Goal: Task Accomplishment & Management: Complete application form

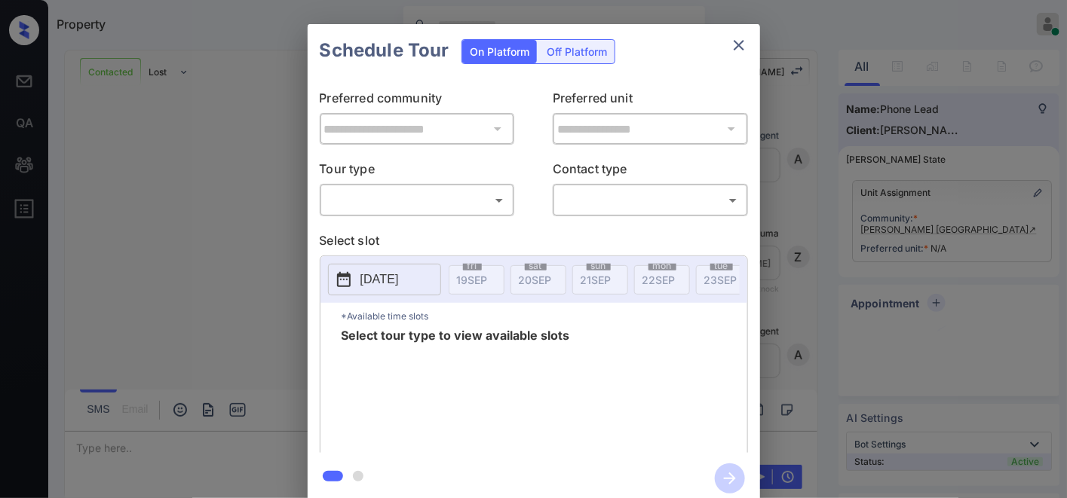
click at [485, 198] on body "Property Samantha Soliven Online Set yourself offline Set yourself on break Pro…" at bounding box center [533, 249] width 1067 height 498
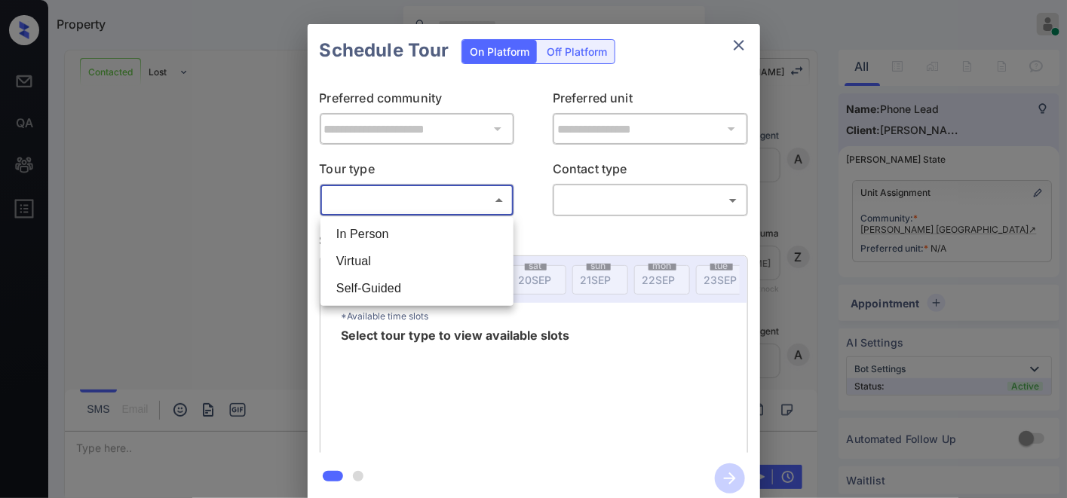
scroll to position [1569, 0]
click at [455, 235] on li "In Person" at bounding box center [416, 234] width 185 height 27
type input "********"
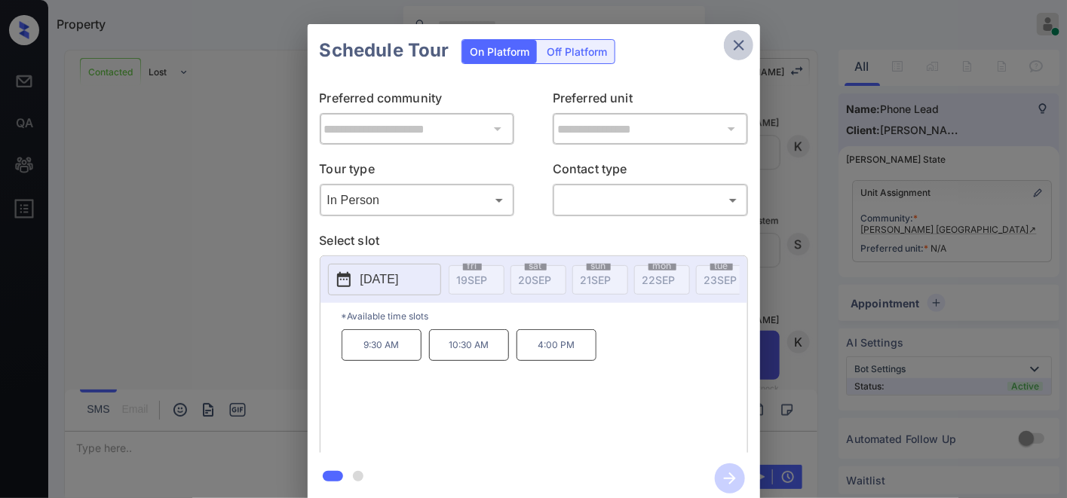
click at [737, 54] on icon "close" at bounding box center [739, 45] width 18 height 18
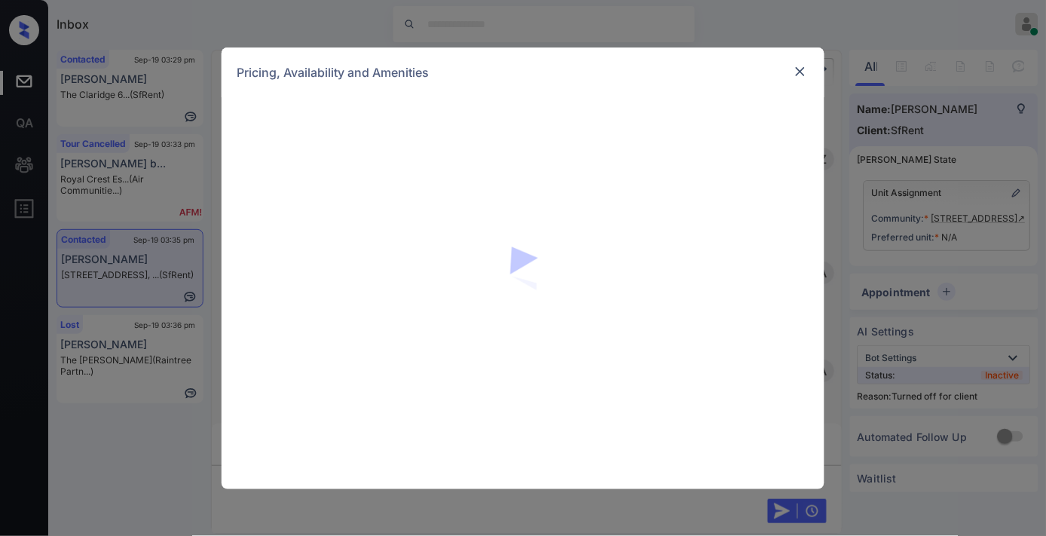
scroll to position [2712, 0]
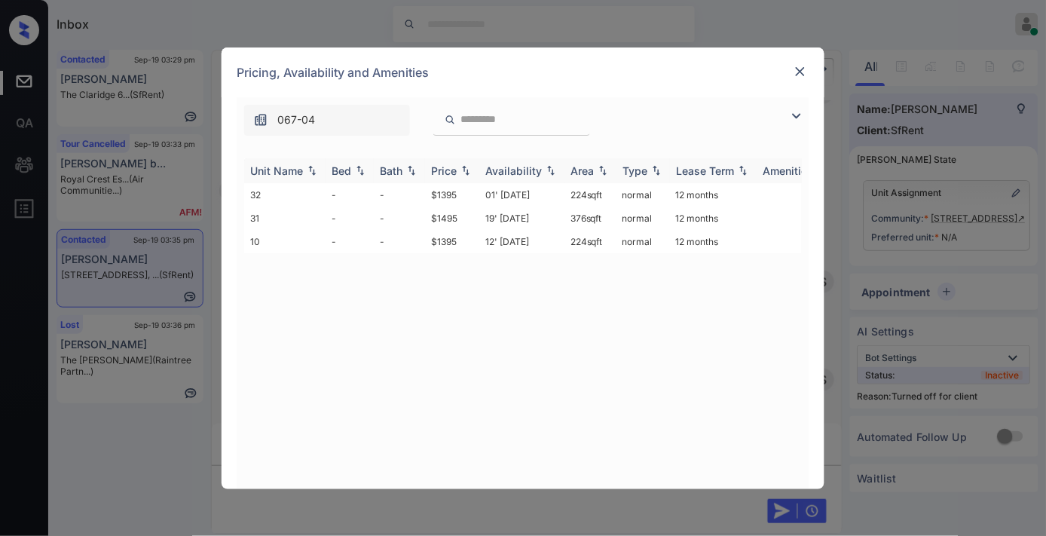
click at [439, 170] on div "Price" at bounding box center [444, 170] width 26 height 13
click at [445, 196] on td "$1395" at bounding box center [452, 194] width 54 height 23
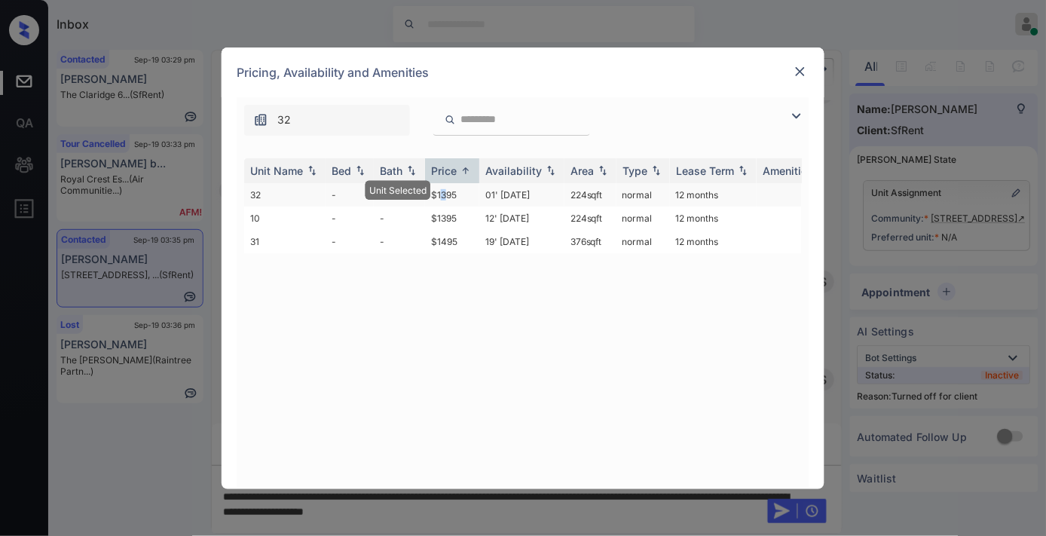
click at [445, 196] on td "$1395" at bounding box center [452, 194] width 54 height 23
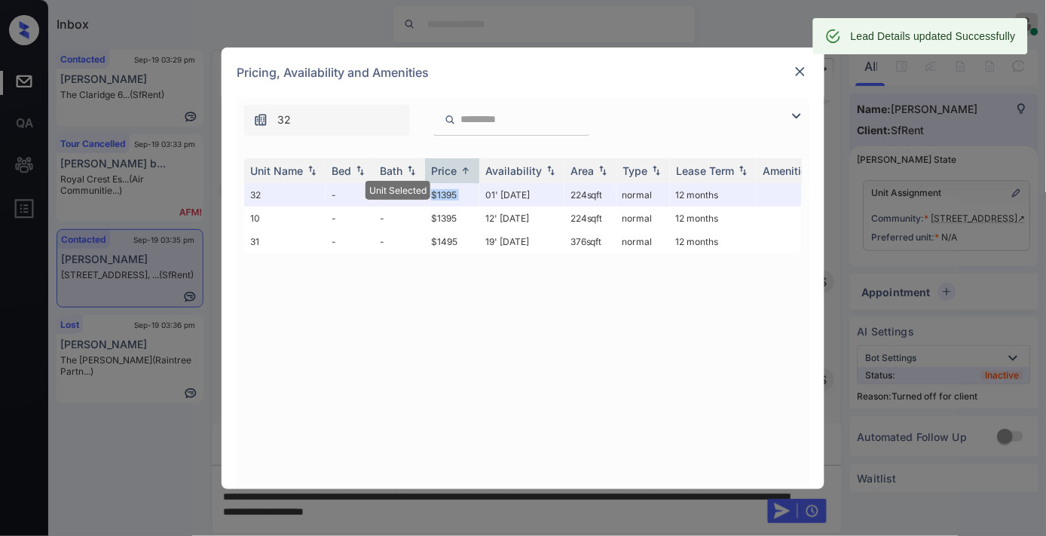
click at [796, 69] on img at bounding box center [800, 71] width 15 height 15
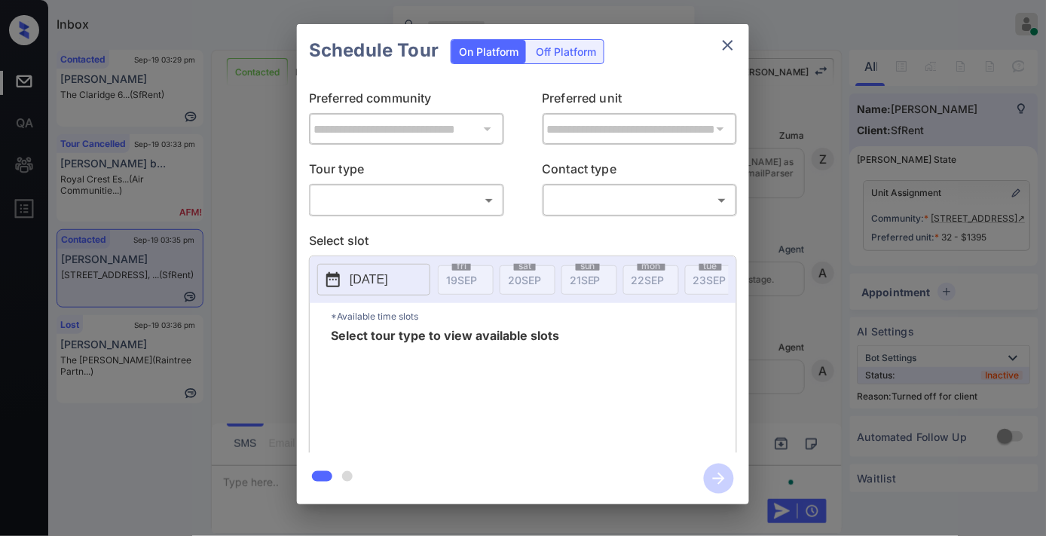
scroll to position [2812, 0]
click at [555, 54] on div "Off Platform" at bounding box center [565, 51] width 75 height 23
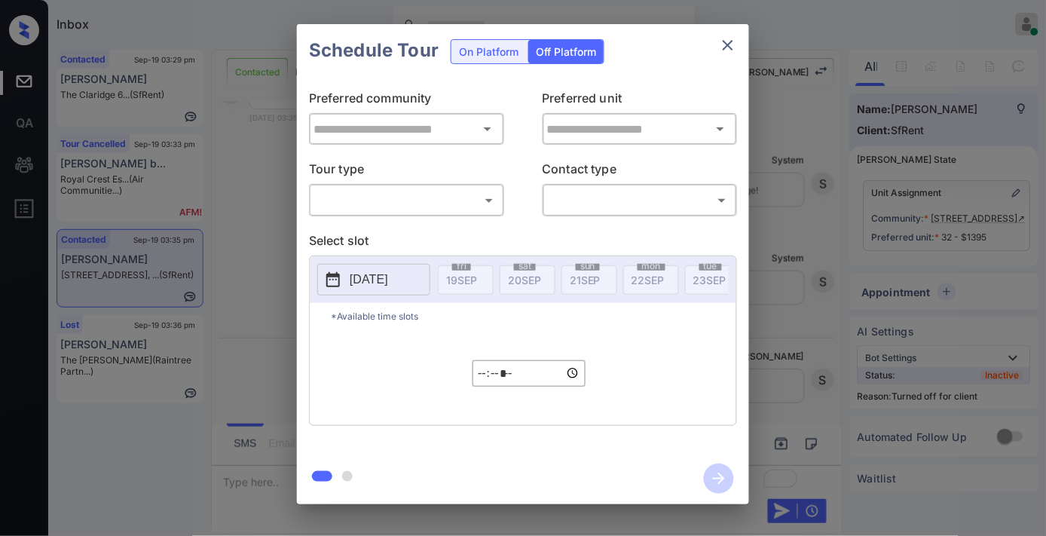
type input "**********"
click at [455, 216] on div "**********" at bounding box center [523, 265] width 452 height 376
click at [426, 213] on body "Inbox Samantha Soliven Online Set yourself offline Set yourself on break Profil…" at bounding box center [523, 268] width 1046 height 536
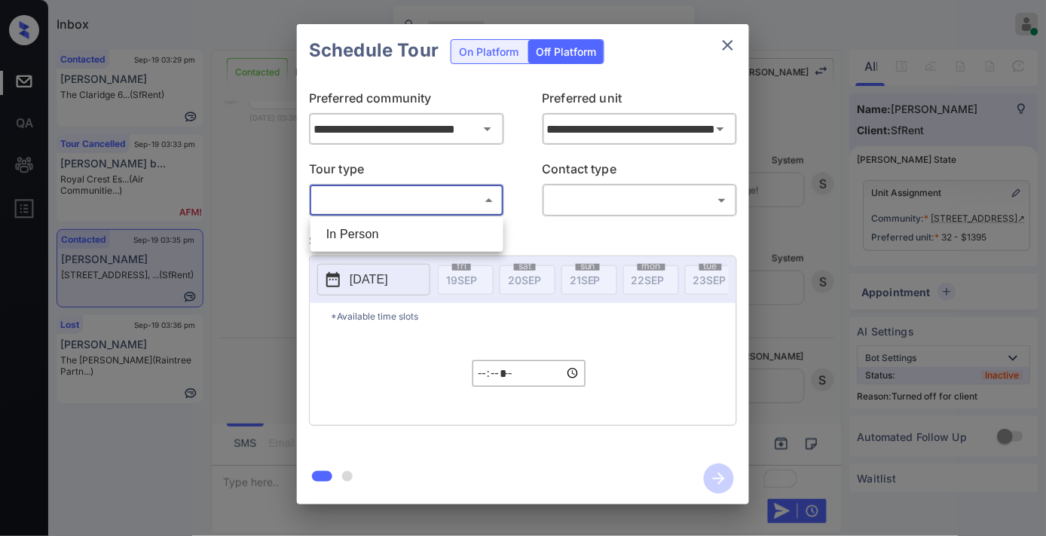
click at [421, 238] on li "In Person" at bounding box center [406, 234] width 185 height 27
type input "********"
click at [596, 193] on body "Inbox Samantha Soliven Online Set yourself offline Set yourself on break Profil…" at bounding box center [523, 268] width 1046 height 536
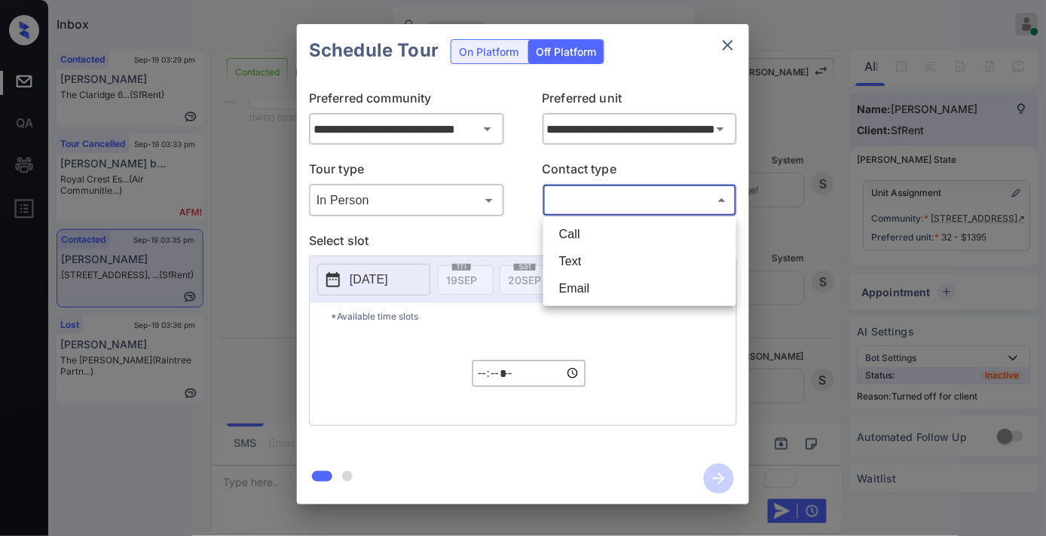
click at [599, 248] on li "Text" at bounding box center [639, 261] width 185 height 27
type input "****"
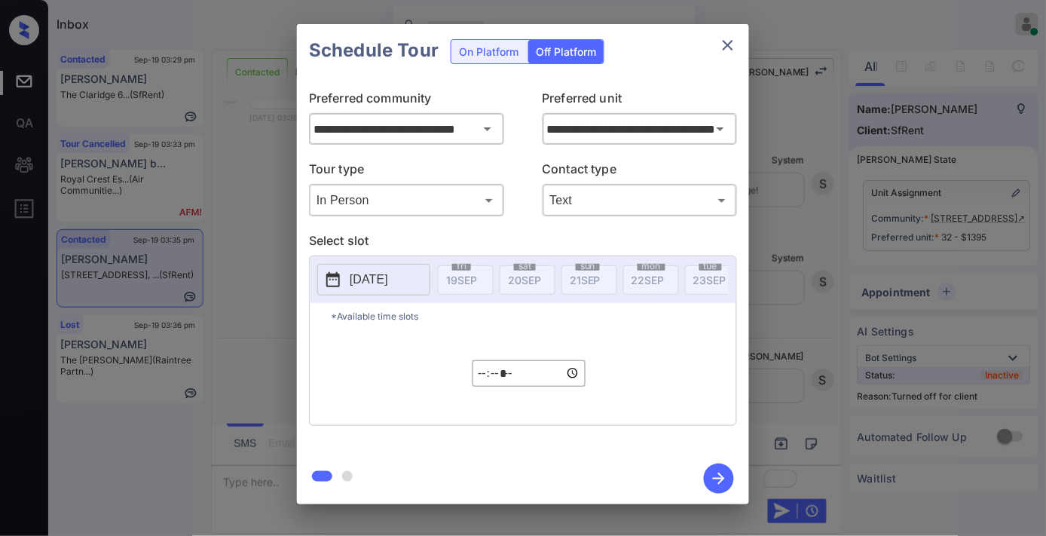
click at [367, 277] on p "[DATE]" at bounding box center [369, 280] width 38 height 18
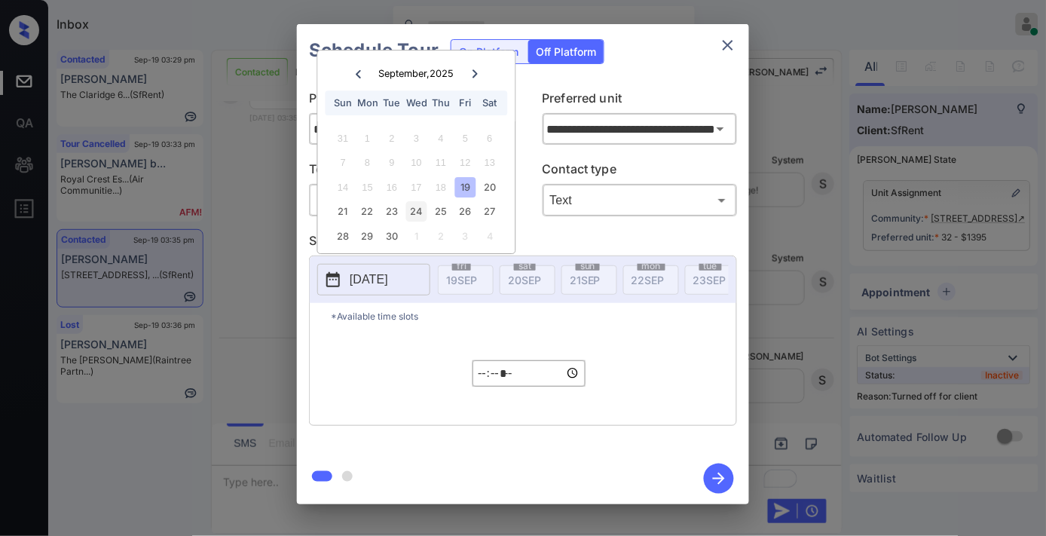
click at [413, 210] on div "24" at bounding box center [416, 212] width 20 height 20
click at [481, 380] on input "*****" at bounding box center [529, 373] width 113 height 26
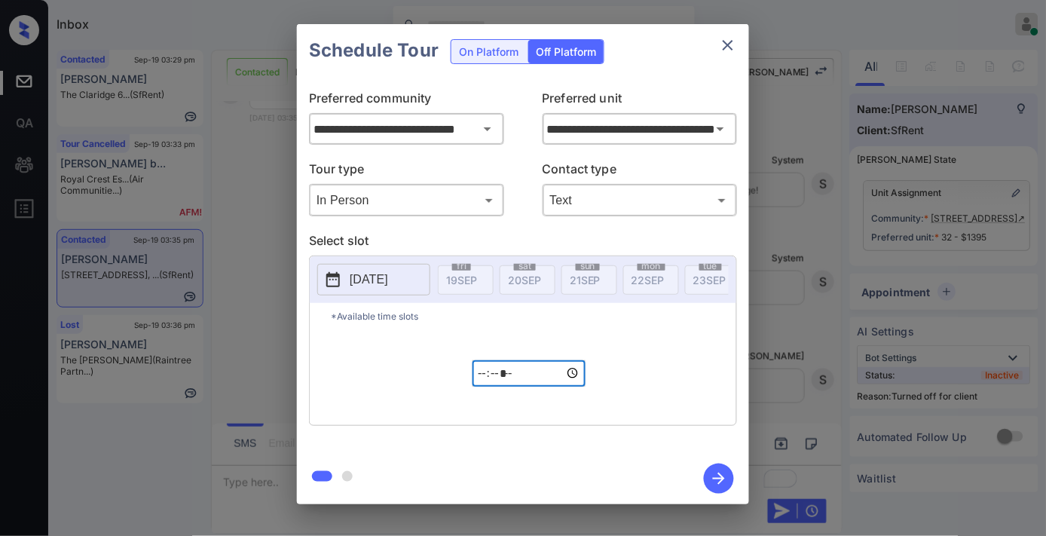
type input "*****"
click at [711, 478] on icon "button" at bounding box center [719, 479] width 30 height 30
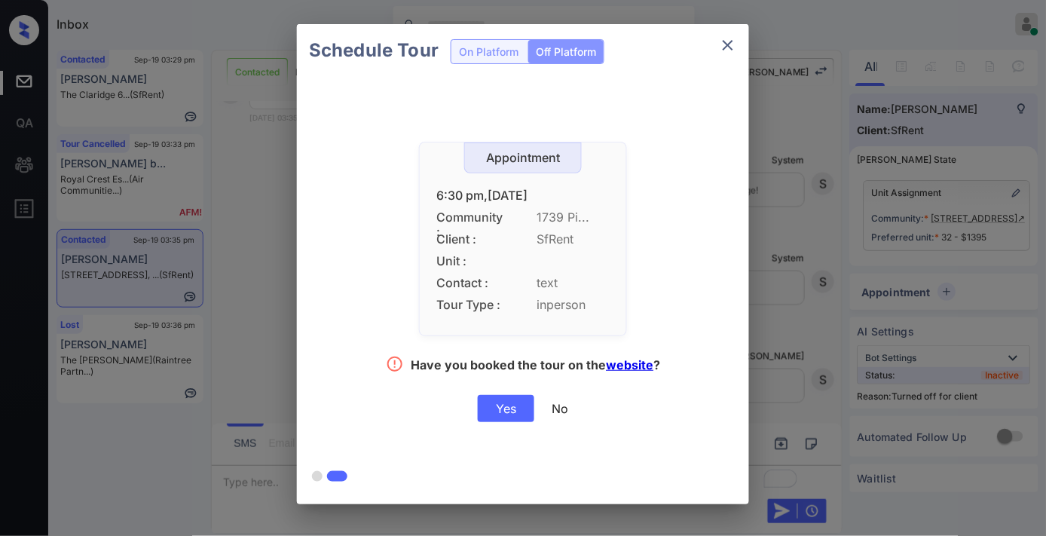
click at [509, 405] on div "Yes" at bounding box center [506, 408] width 57 height 27
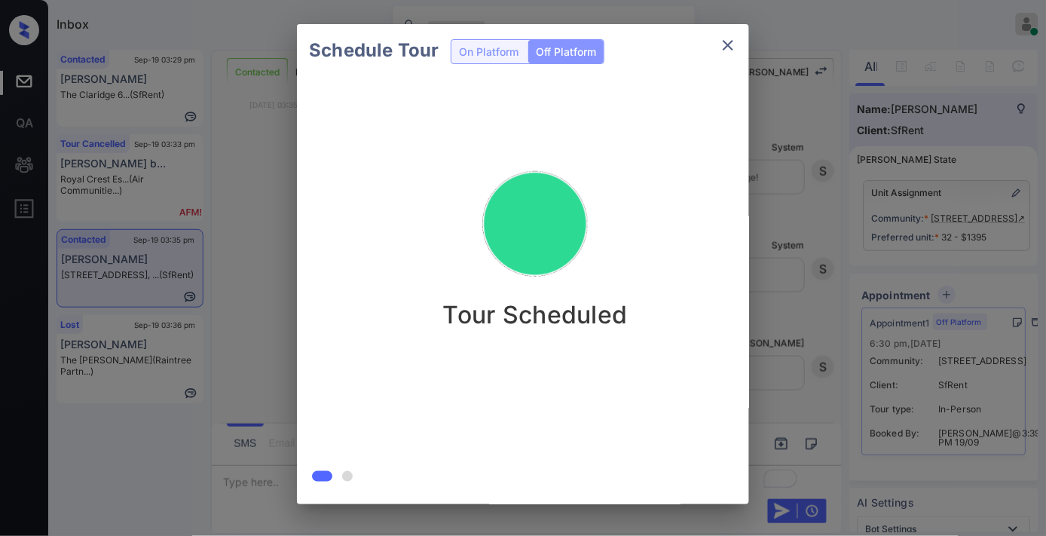
scroll to position [2908, 0]
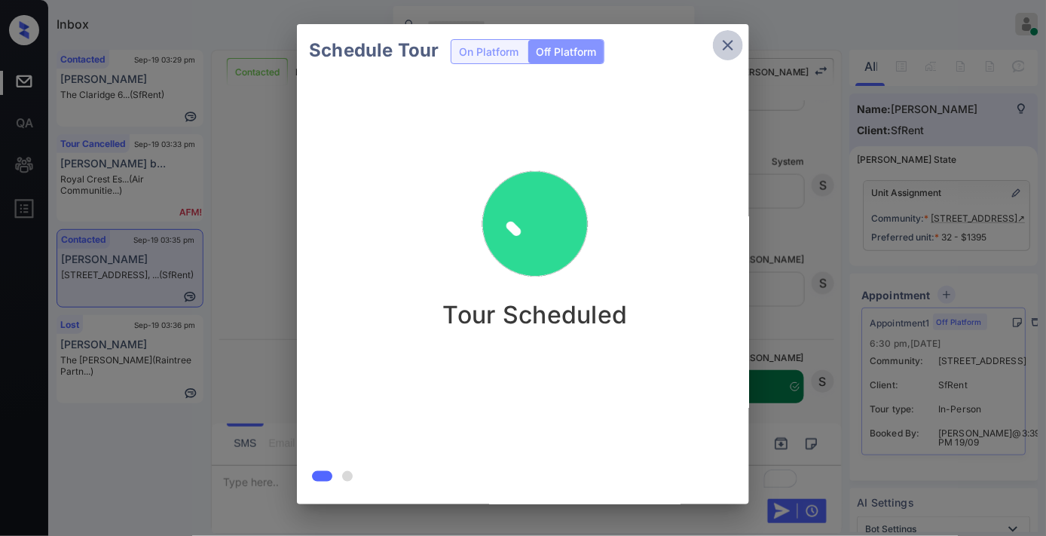
click at [730, 36] on icon "close" at bounding box center [728, 45] width 18 height 18
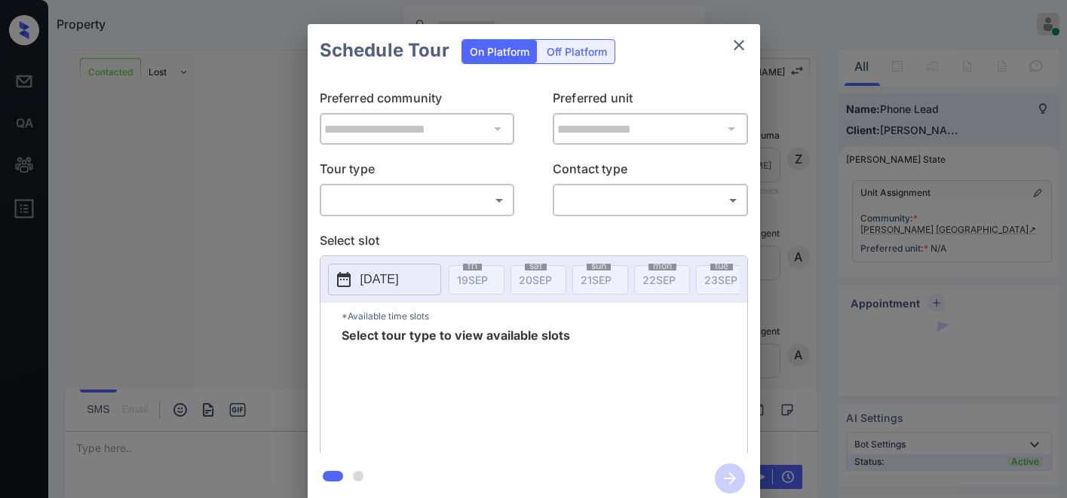
click at [479, 202] on body "Property Samantha Soliven Online Set yourself offline Set yourself on break Pro…" at bounding box center [533, 249] width 1067 height 498
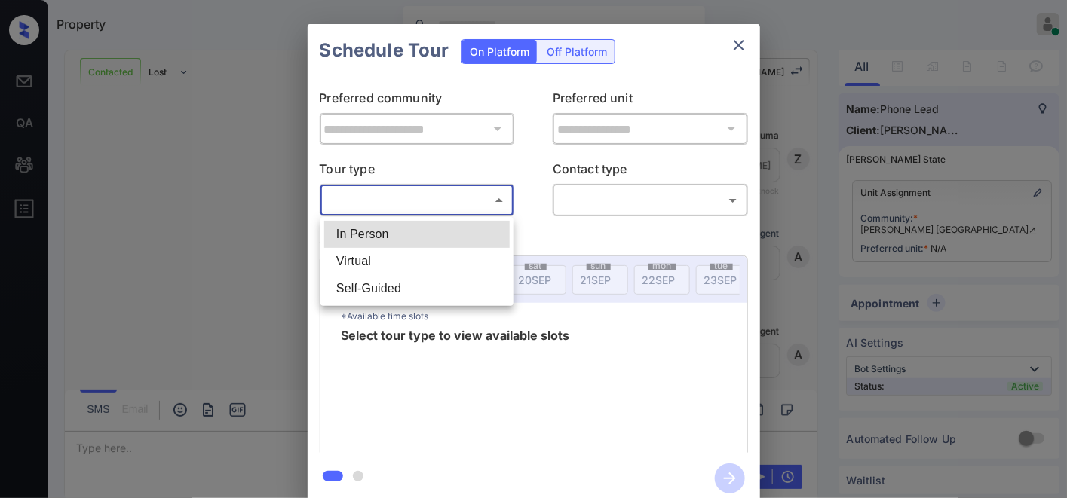
scroll to position [1826, 0]
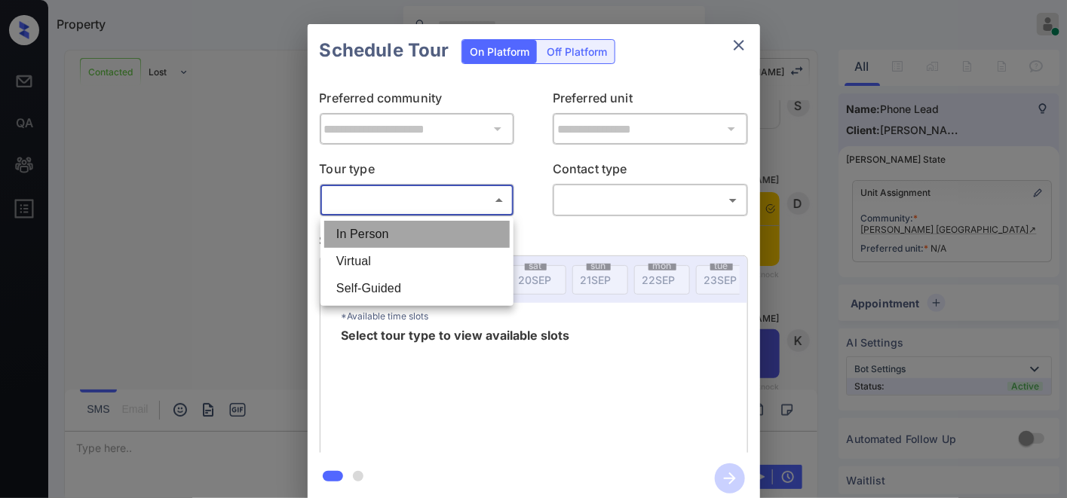
click at [419, 236] on li "In Person" at bounding box center [416, 234] width 185 height 27
type input "********"
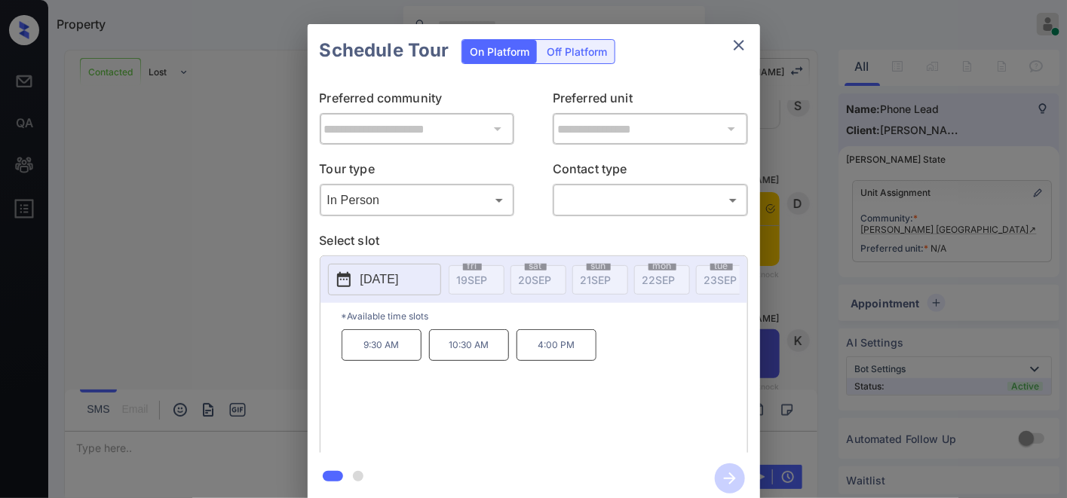
click at [737, 41] on icon "close" at bounding box center [739, 45] width 18 height 18
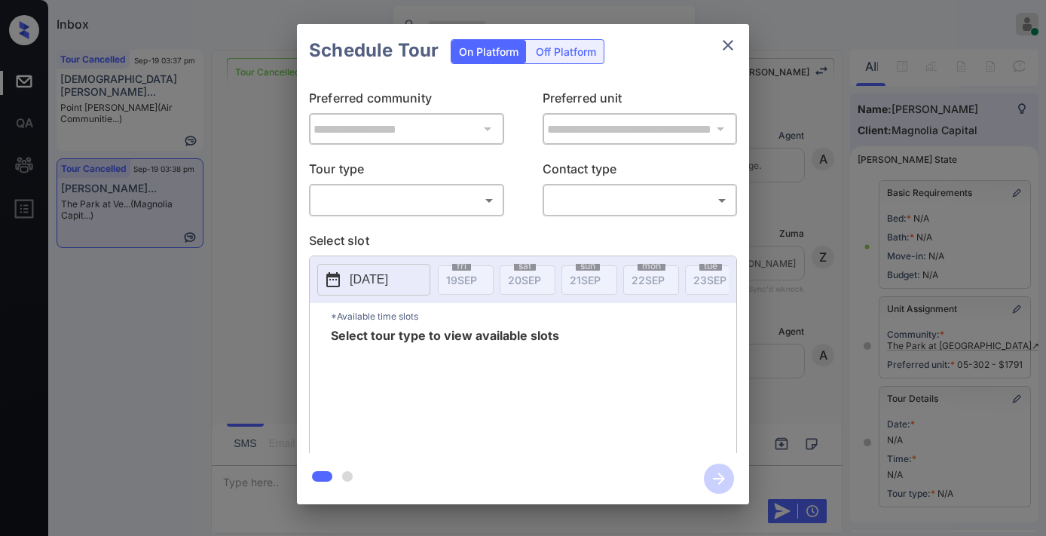
click at [395, 194] on body "Inbox Samantha Soliven Online Set yourself offline Set yourself on break Profil…" at bounding box center [523, 268] width 1046 height 536
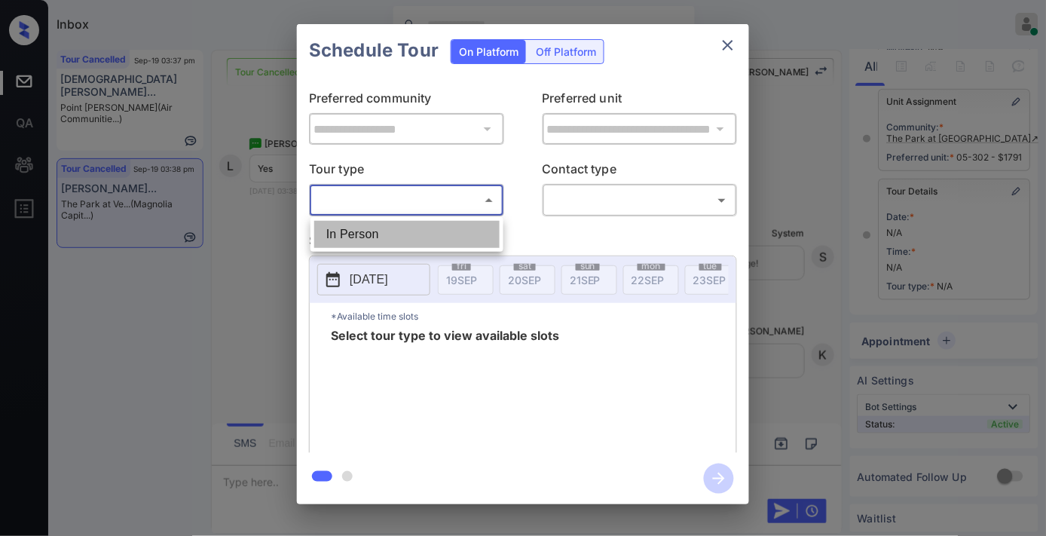
click at [396, 234] on li "In Person" at bounding box center [406, 234] width 185 height 27
type input "********"
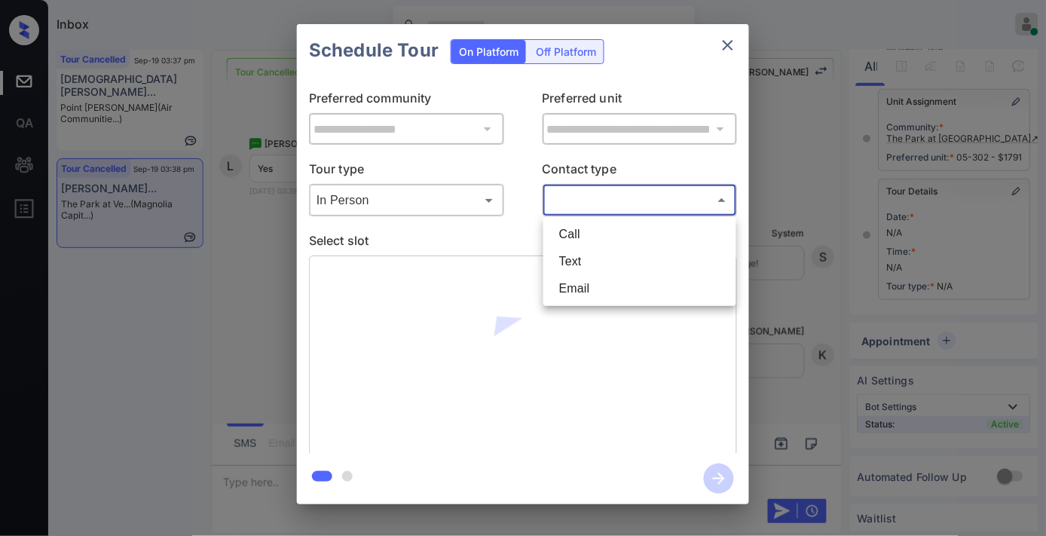
click at [609, 189] on body "Inbox Samantha Soliven Online Set yourself offline Set yourself on break Profil…" at bounding box center [523, 268] width 1046 height 536
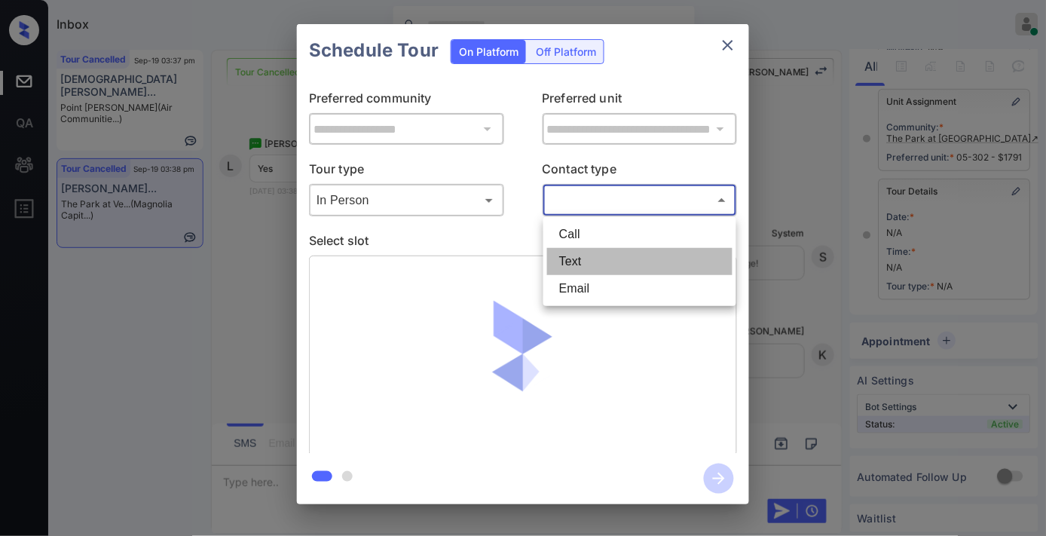
click at [592, 264] on li "Text" at bounding box center [639, 261] width 185 height 27
type input "****"
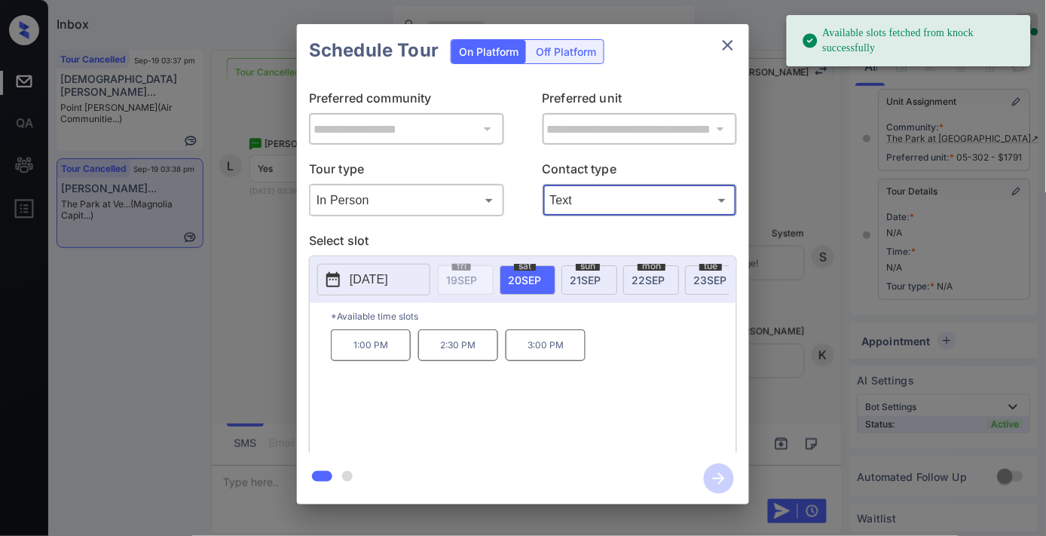
click at [375, 283] on p "2025-09-20" at bounding box center [369, 280] width 38 height 18
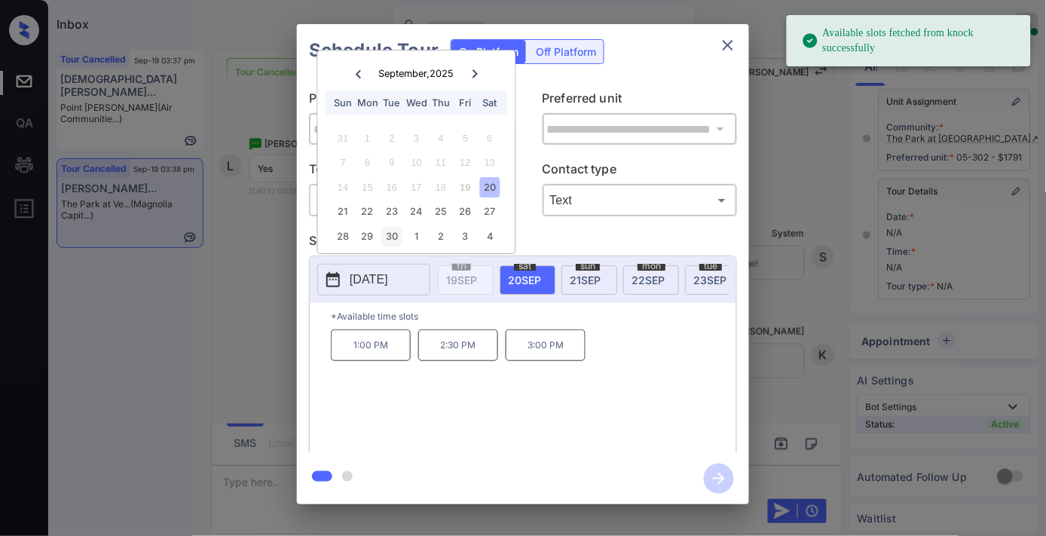
click at [397, 231] on div "30" at bounding box center [392, 236] width 20 height 20
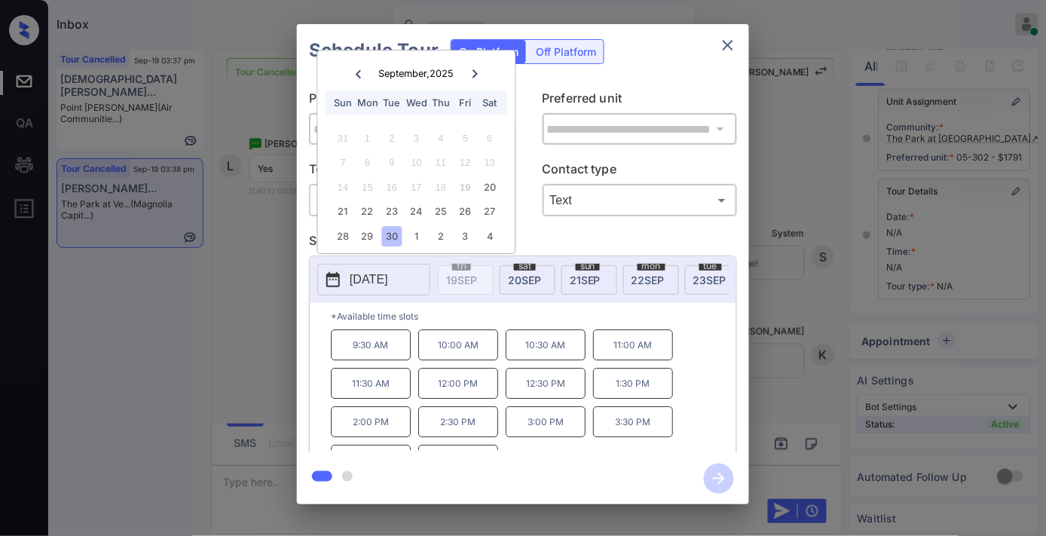
click at [477, 437] on p "2:30 PM" at bounding box center [458, 421] width 80 height 31
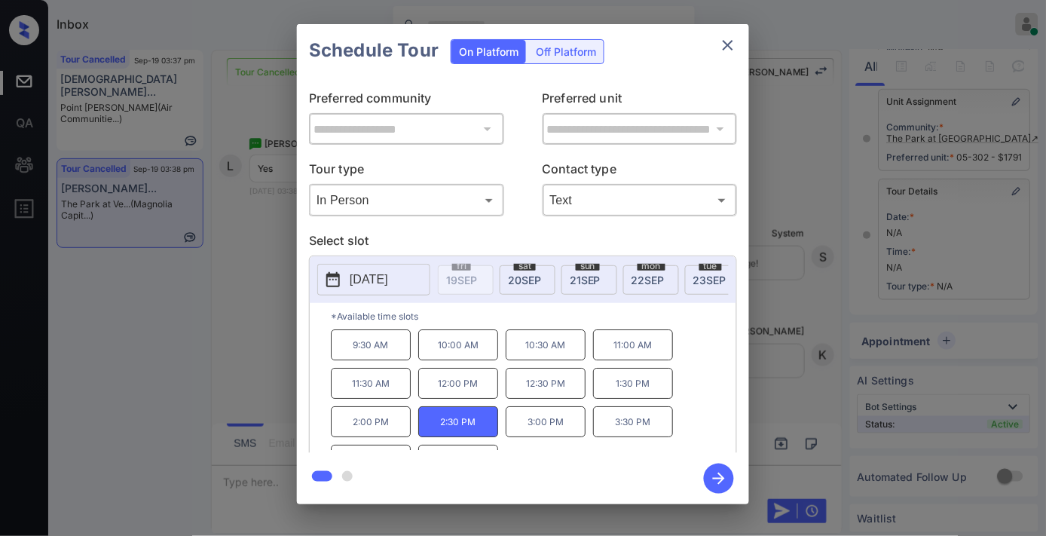
drag, startPoint x: 724, startPoint y: 475, endPoint x: 978, endPoint y: 214, distance: 363.6
click at [724, 475] on icon "button" at bounding box center [719, 479] width 30 height 30
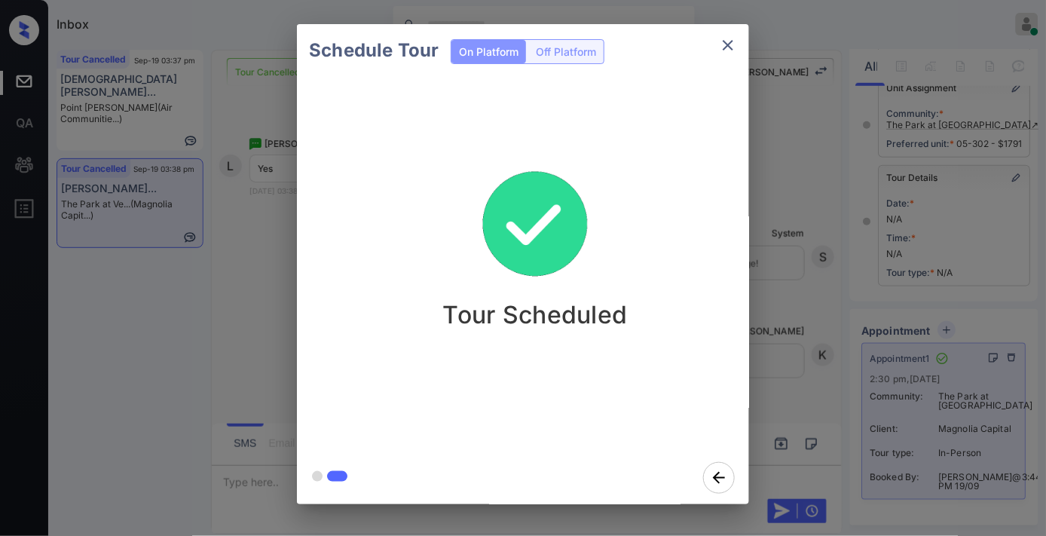
click at [727, 41] on icon "close" at bounding box center [728, 45] width 18 height 18
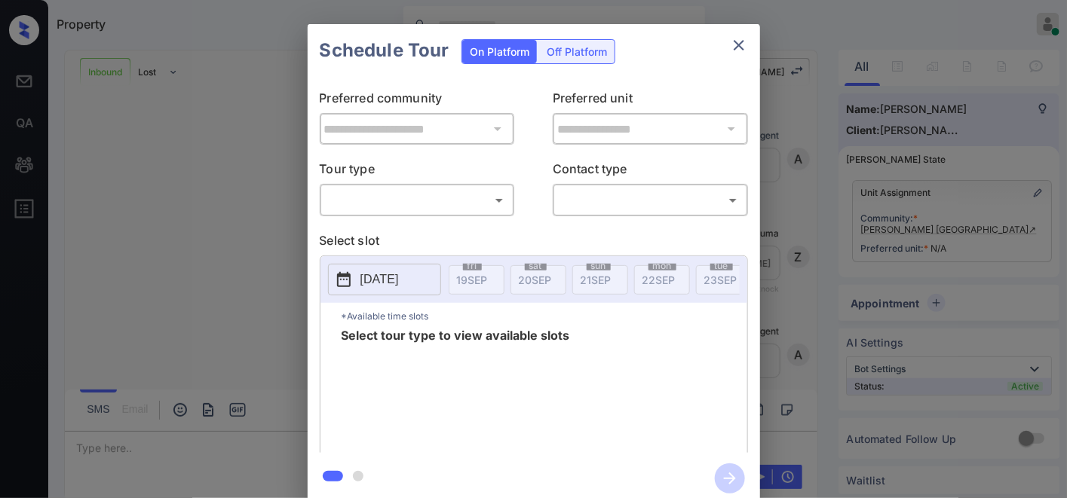
scroll to position [746, 0]
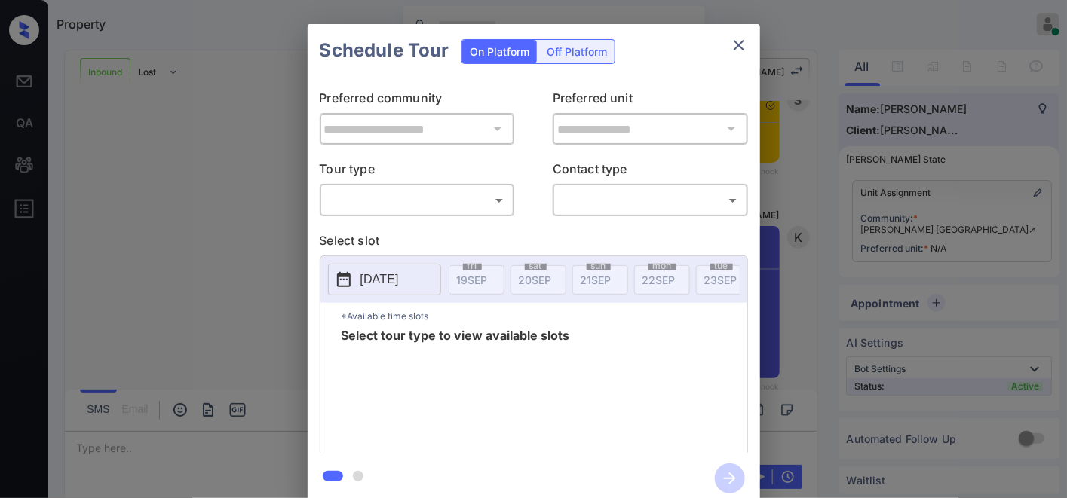
click at [740, 49] on icon "close" at bounding box center [739, 45] width 18 height 18
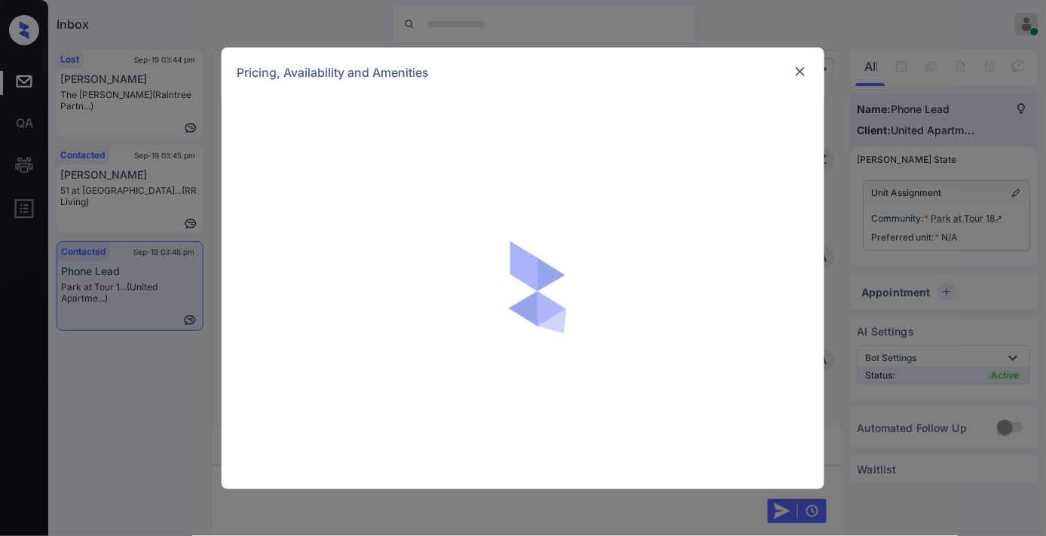
scroll to position [520, 0]
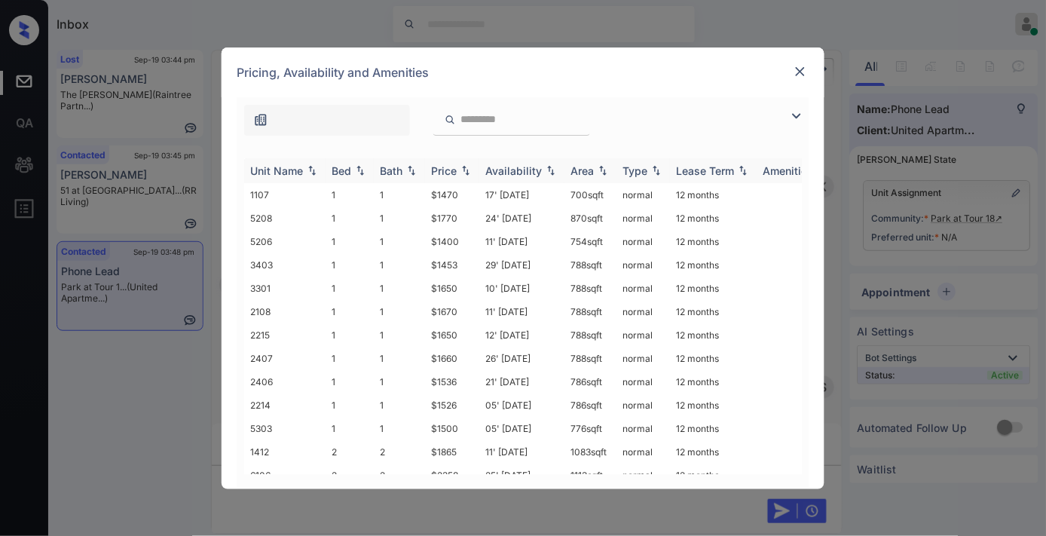
click at [448, 168] on div "Price" at bounding box center [444, 170] width 26 height 13
click at [799, 112] on img at bounding box center [797, 116] width 18 height 18
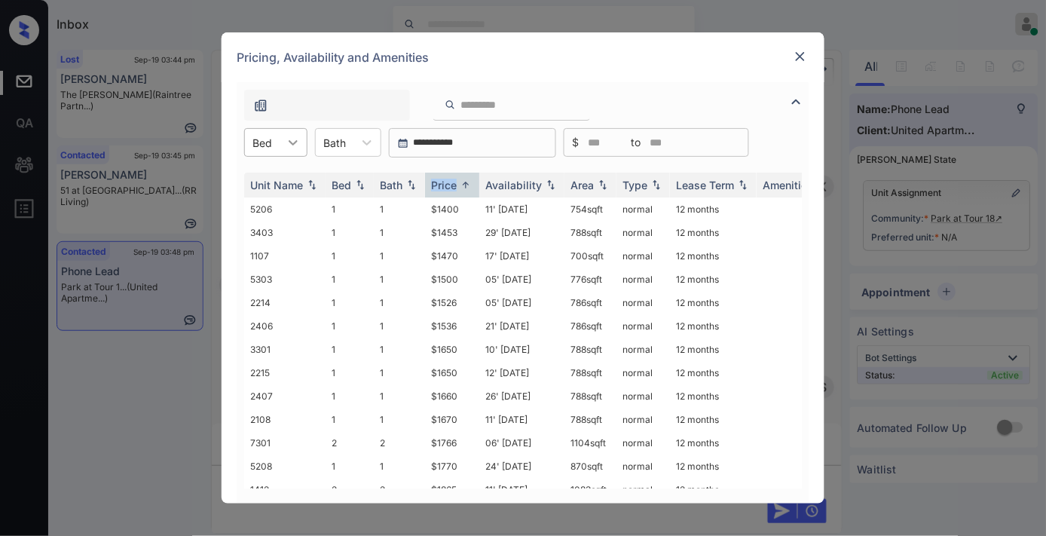
click at [282, 145] on div at bounding box center [293, 142] width 27 height 27
click at [288, 213] on div "2" at bounding box center [275, 206] width 63 height 27
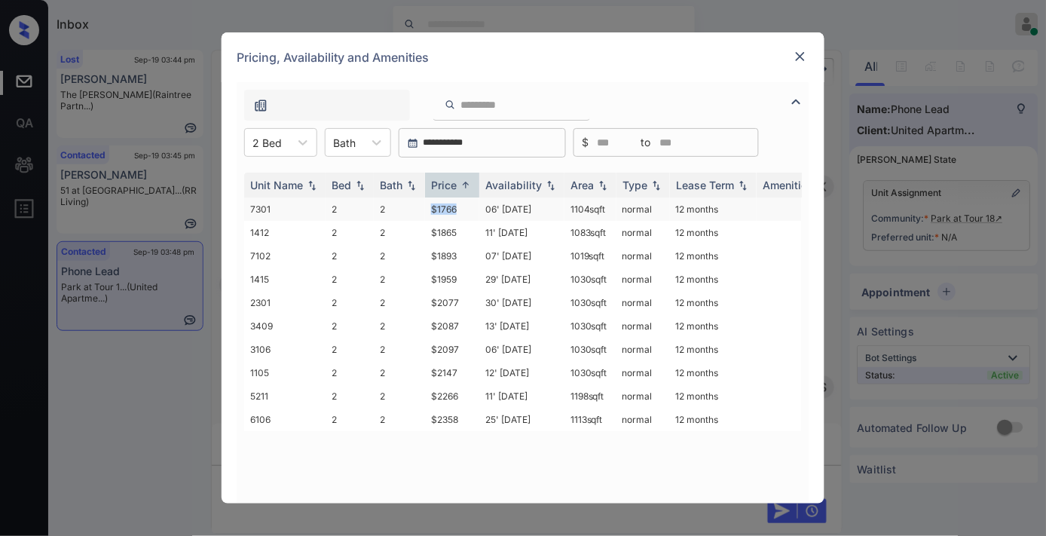
drag, startPoint x: 461, startPoint y: 211, endPoint x: 427, endPoint y: 207, distance: 35.0
click at [427, 207] on td "$1766" at bounding box center [452, 209] width 54 height 23
copy td "$1766"
click at [467, 211] on td "$1766" at bounding box center [452, 209] width 54 height 23
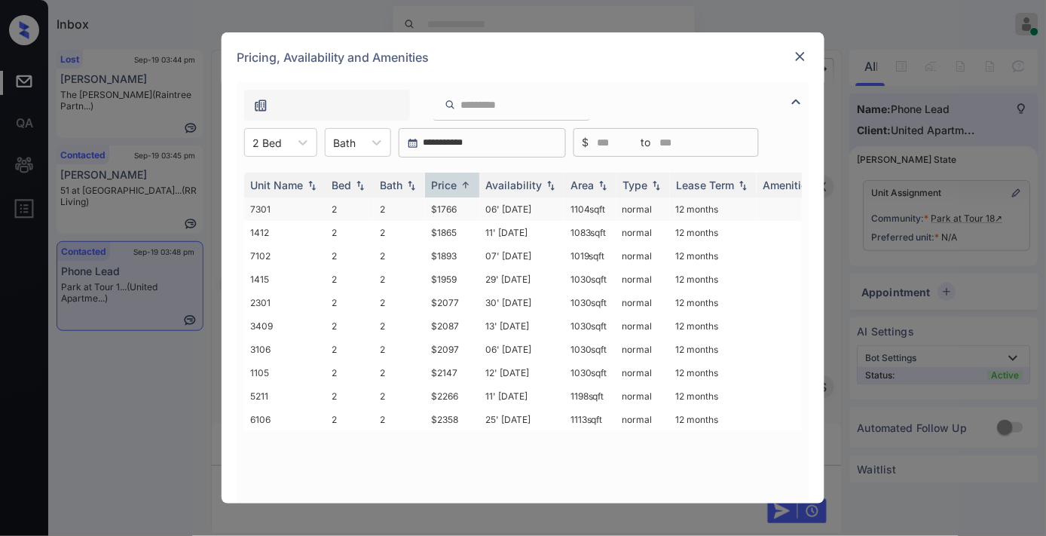
click at [467, 211] on td "$1766" at bounding box center [452, 209] width 54 height 23
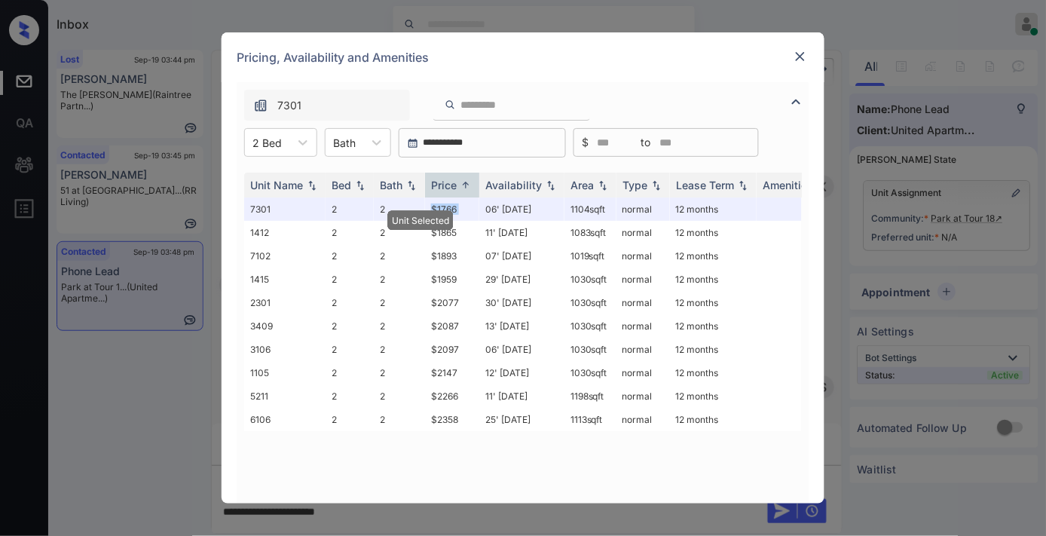
click at [800, 56] on img at bounding box center [800, 56] width 15 height 15
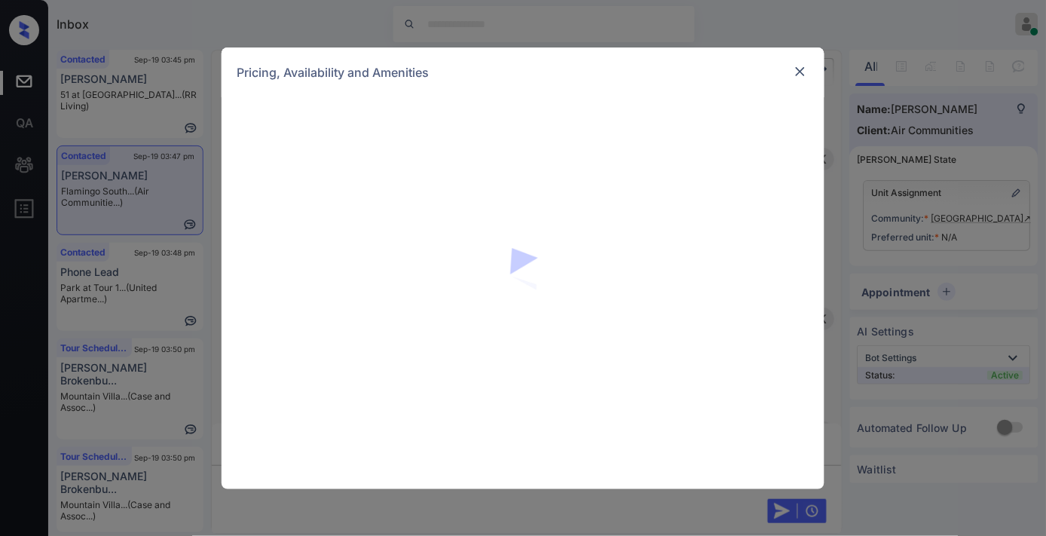
scroll to position [1496, 0]
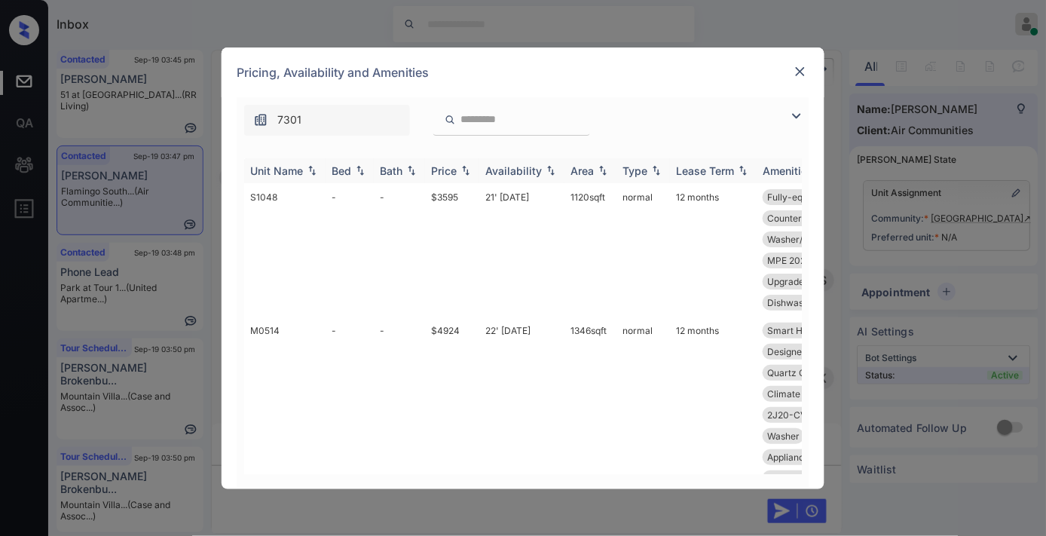
click at [457, 174] on div "Price" at bounding box center [444, 170] width 26 height 13
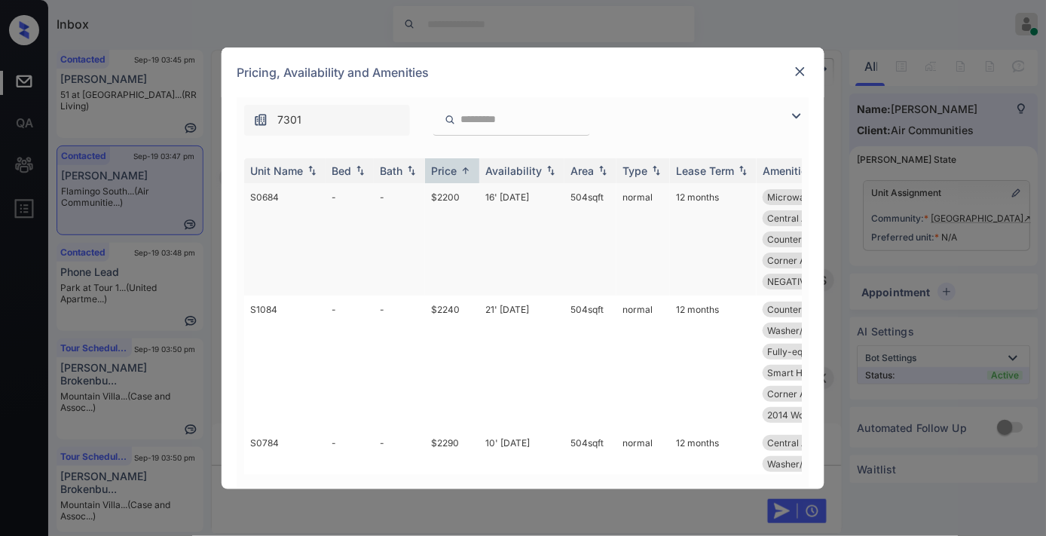
drag, startPoint x: 712, startPoint y: 514, endPoint x: 505, endPoint y: 206, distance: 371.1
click at [712, 514] on div "**********" at bounding box center [523, 268] width 1046 height 536
click at [936, 173] on div "**********" at bounding box center [523, 268] width 1046 height 536
click at [798, 69] on img at bounding box center [800, 71] width 15 height 15
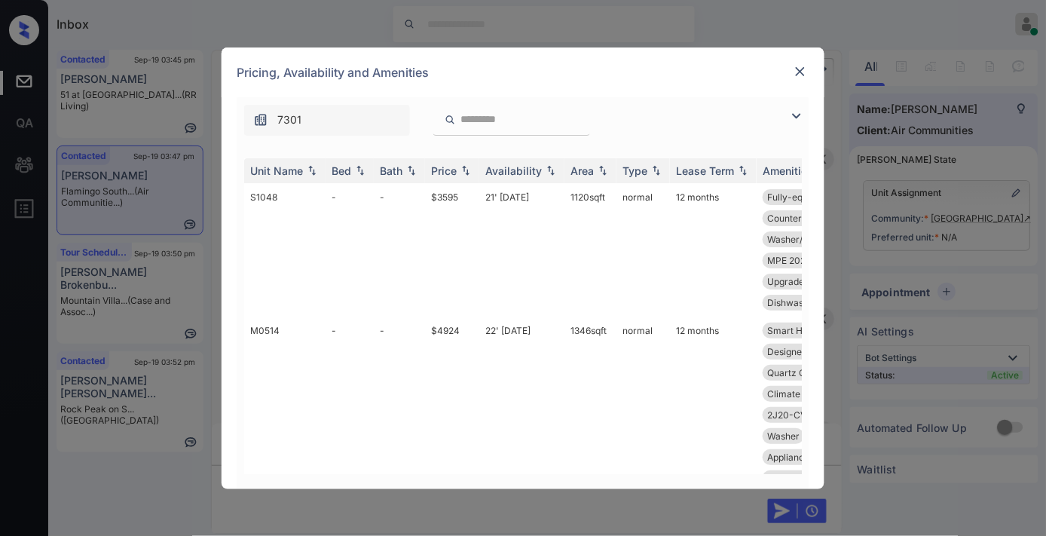
scroll to position [1496, 0]
click at [460, 169] on img at bounding box center [465, 170] width 15 height 11
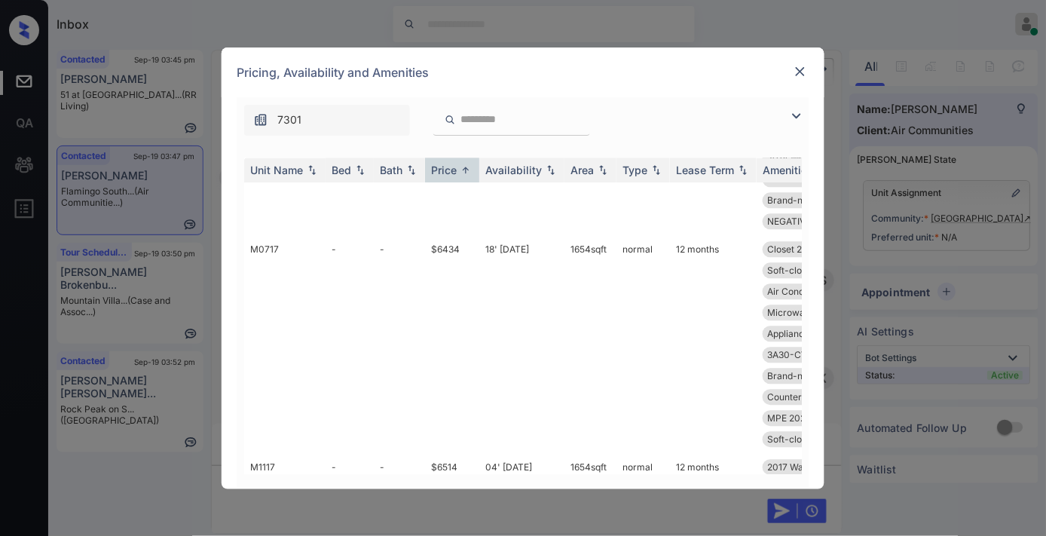
scroll to position [9213, 0]
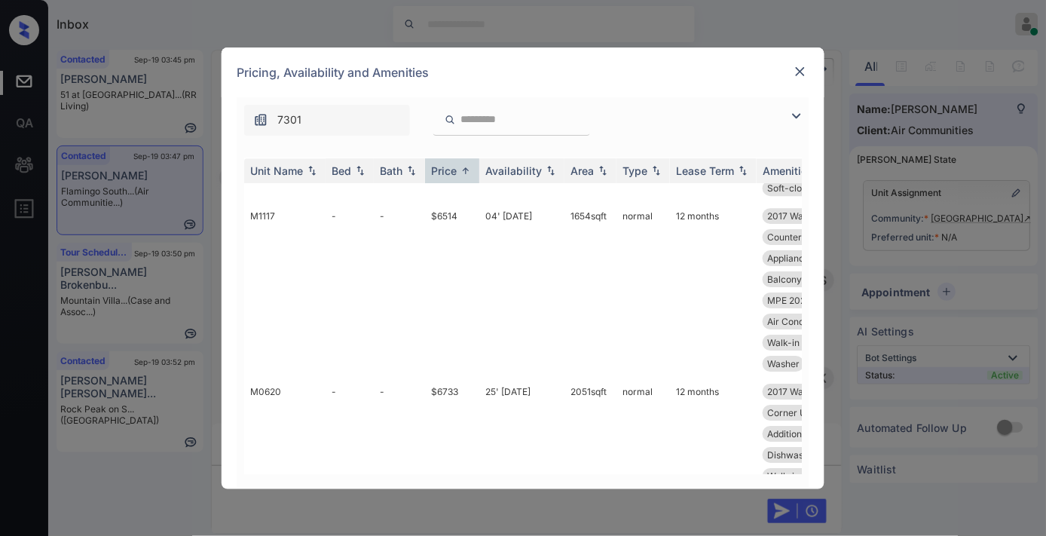
click at [524, 99] on div "7301" at bounding box center [523, 116] width 573 height 38
click at [525, 114] on input "search" at bounding box center [521, 119] width 124 height 13
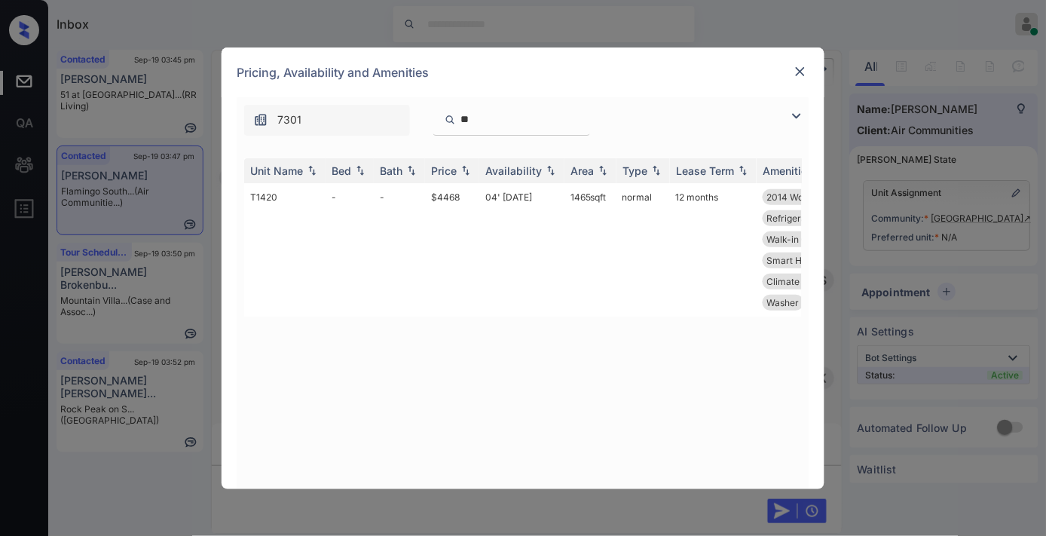
type input "*"
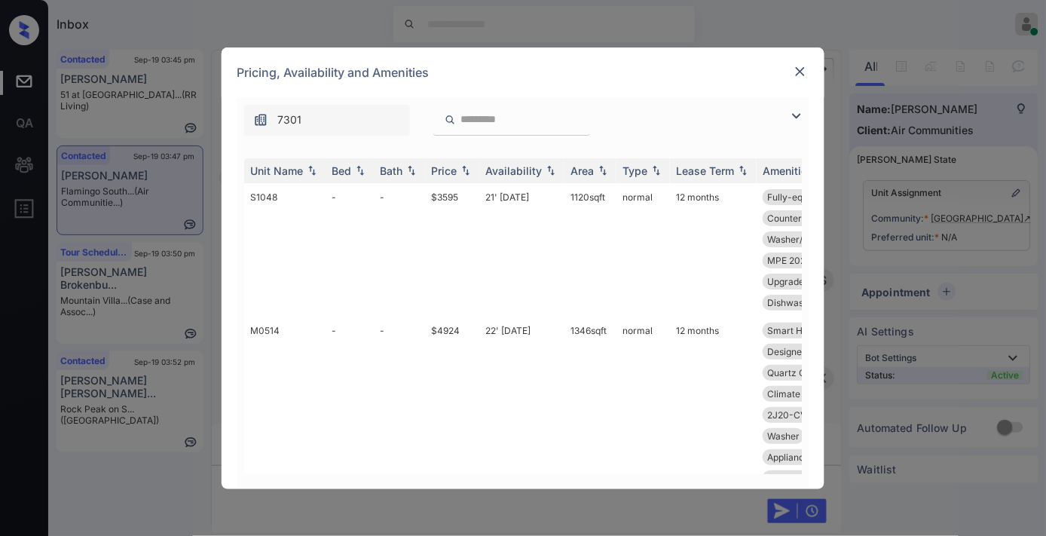
click at [532, 106] on div at bounding box center [511, 120] width 157 height 31
click at [458, 161] on th "Price" at bounding box center [452, 170] width 54 height 25
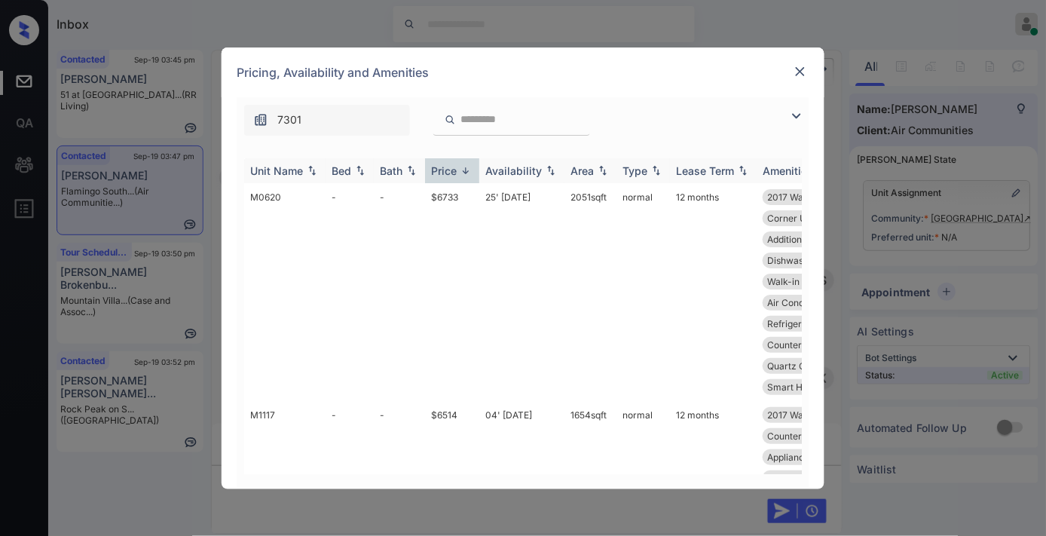
click at [460, 174] on img at bounding box center [465, 170] width 15 height 11
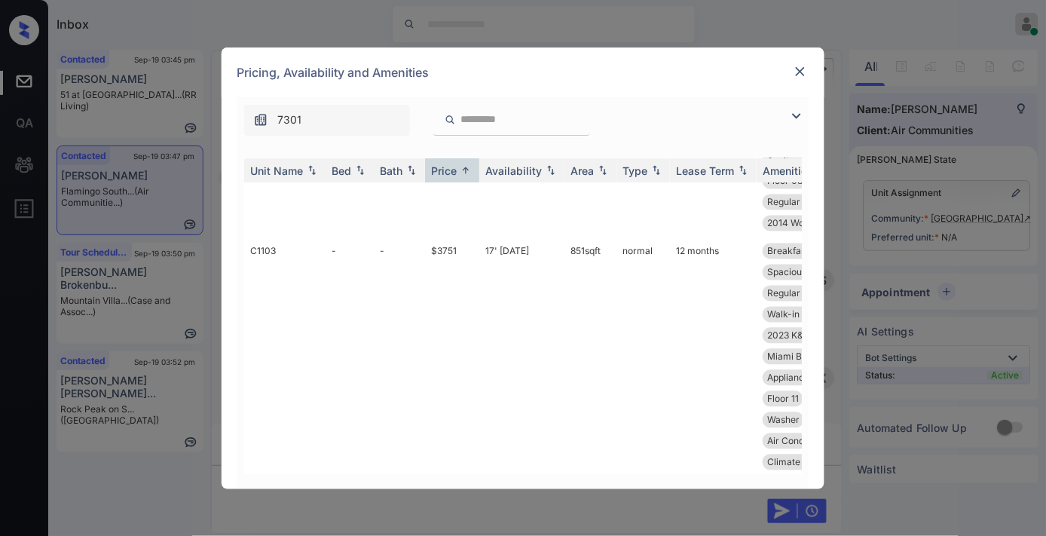
scroll to position [4355, 0]
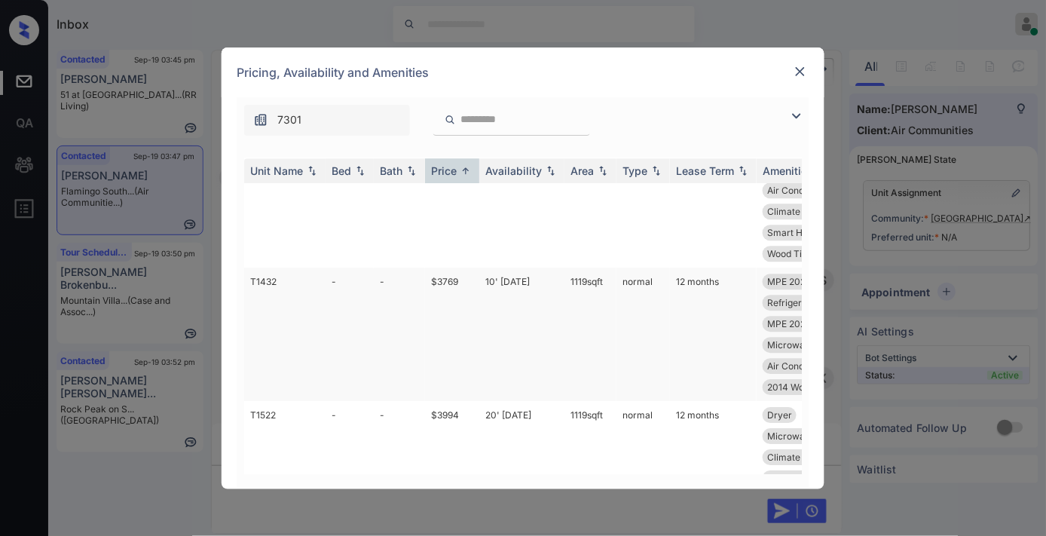
click at [475, 300] on td "$3769" at bounding box center [452, 334] width 54 height 133
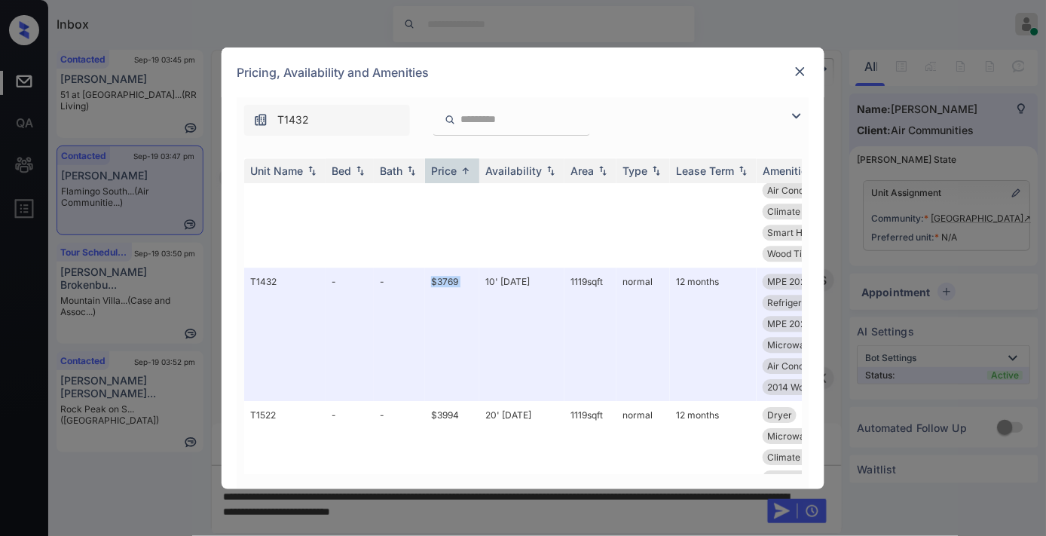
click at [805, 72] on img at bounding box center [800, 71] width 15 height 15
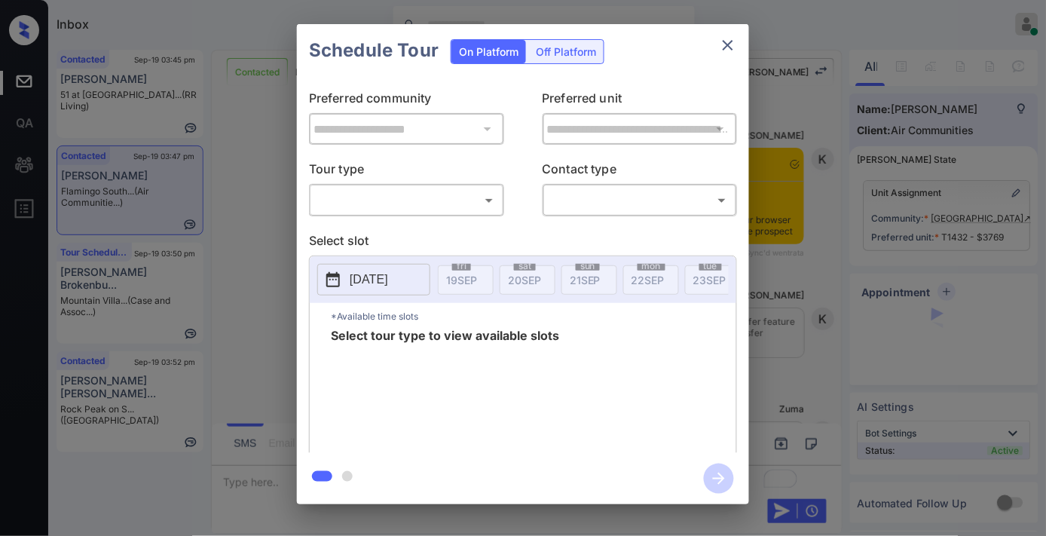
click at [394, 204] on body "Inbox [PERSON_NAME] Online Set yourself offline Set yourself on break Profile S…" at bounding box center [523, 268] width 1046 height 536
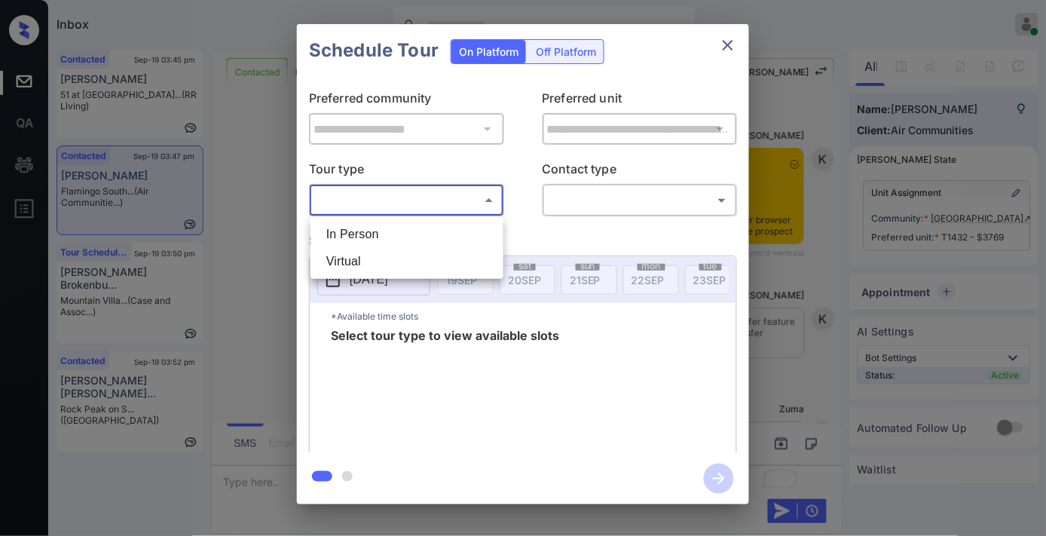
scroll to position [1541, 0]
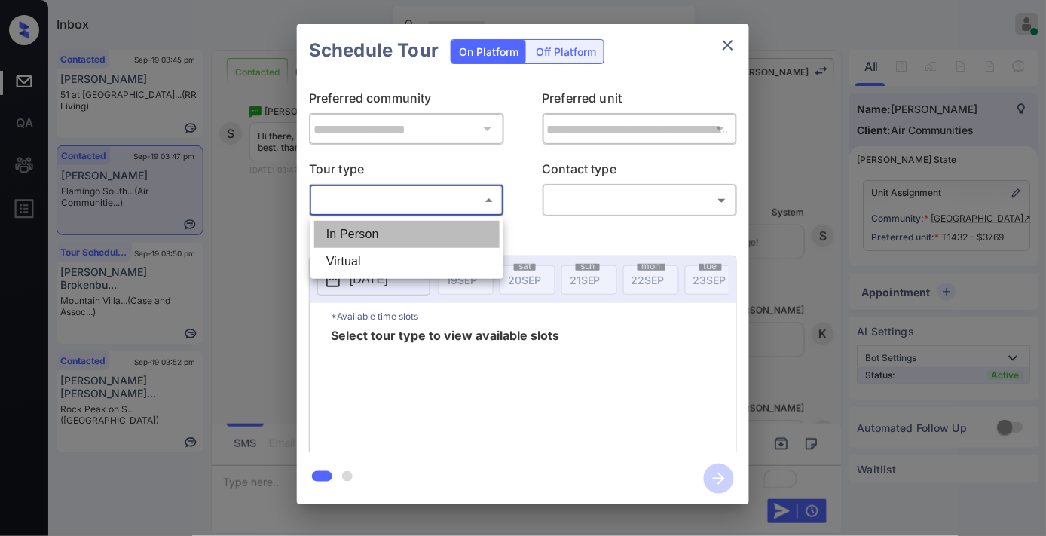
click at [389, 229] on li "In Person" at bounding box center [406, 234] width 185 height 27
type input "********"
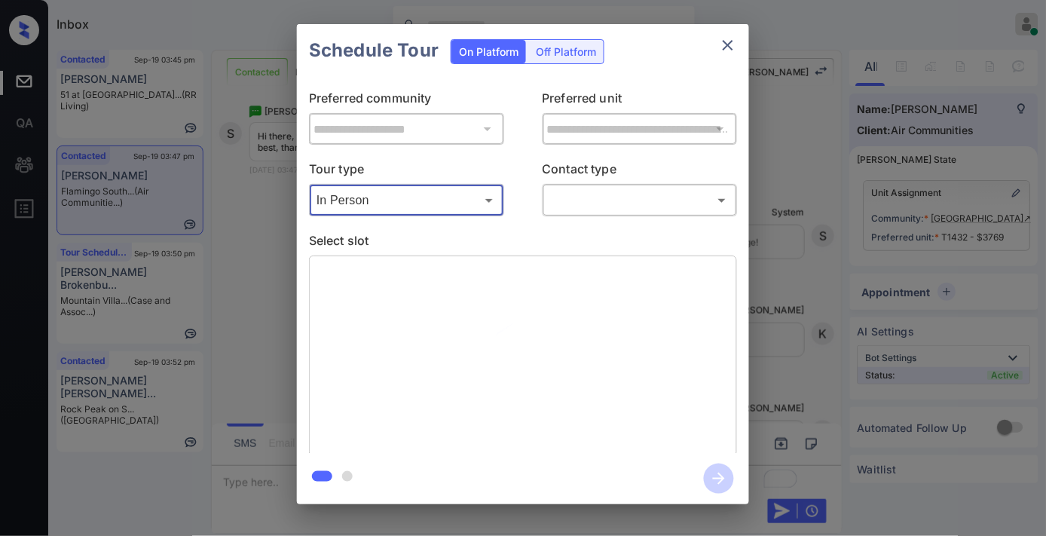
click at [571, 213] on div "​ ​" at bounding box center [640, 200] width 195 height 32
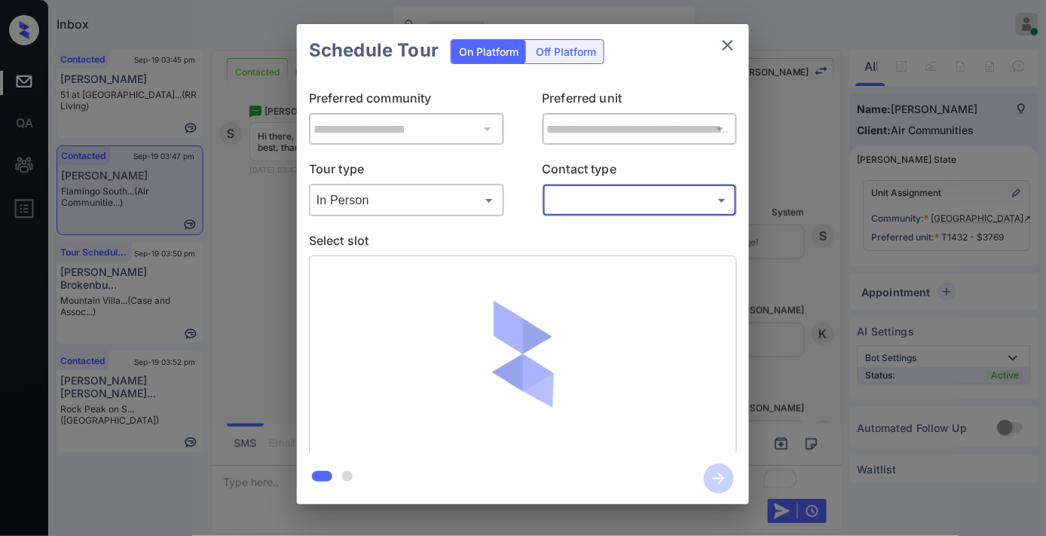
click at [599, 199] on body "Inbox [PERSON_NAME] Online Set yourself offline Set yourself on break Profile S…" at bounding box center [523, 268] width 1046 height 536
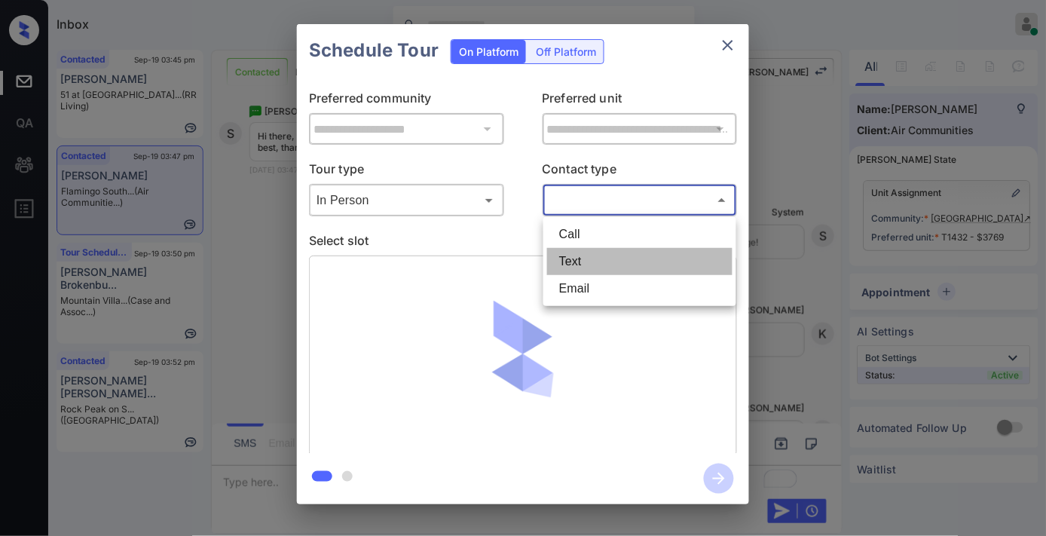
click at [590, 259] on li "Text" at bounding box center [639, 261] width 185 height 27
type input "****"
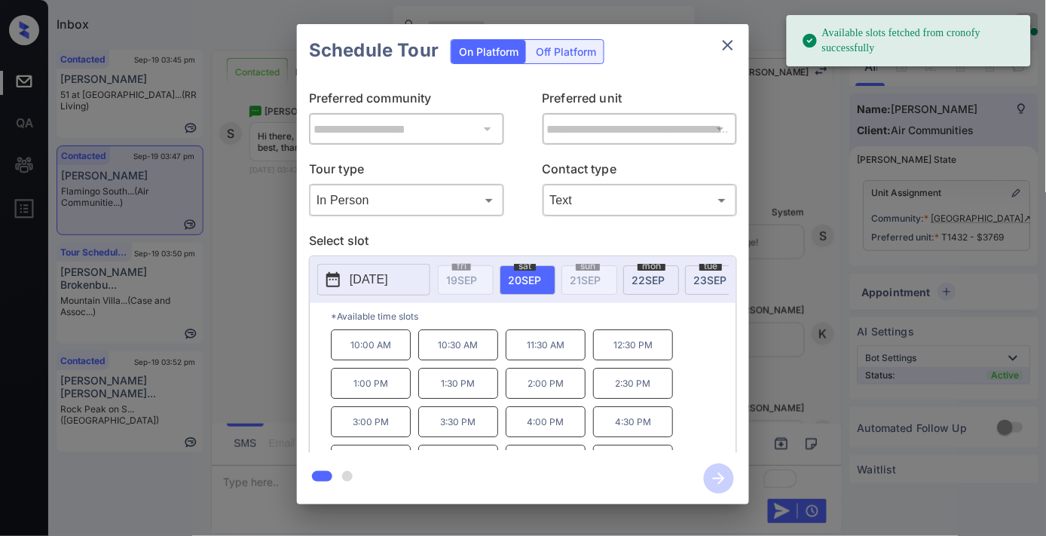
click at [384, 437] on p "3:00 PM" at bounding box center [371, 421] width 80 height 31
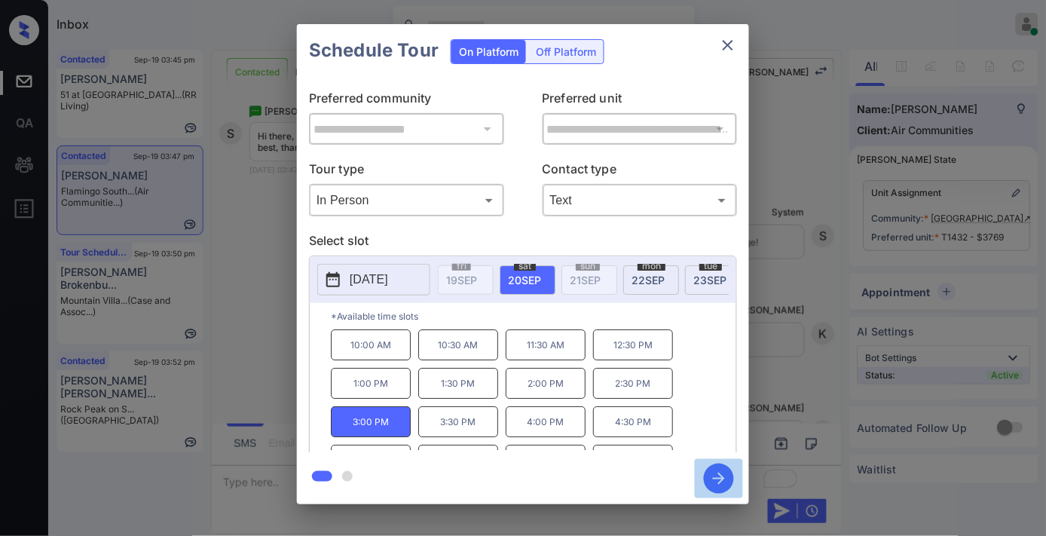
click at [706, 476] on icon "button" at bounding box center [719, 479] width 30 height 30
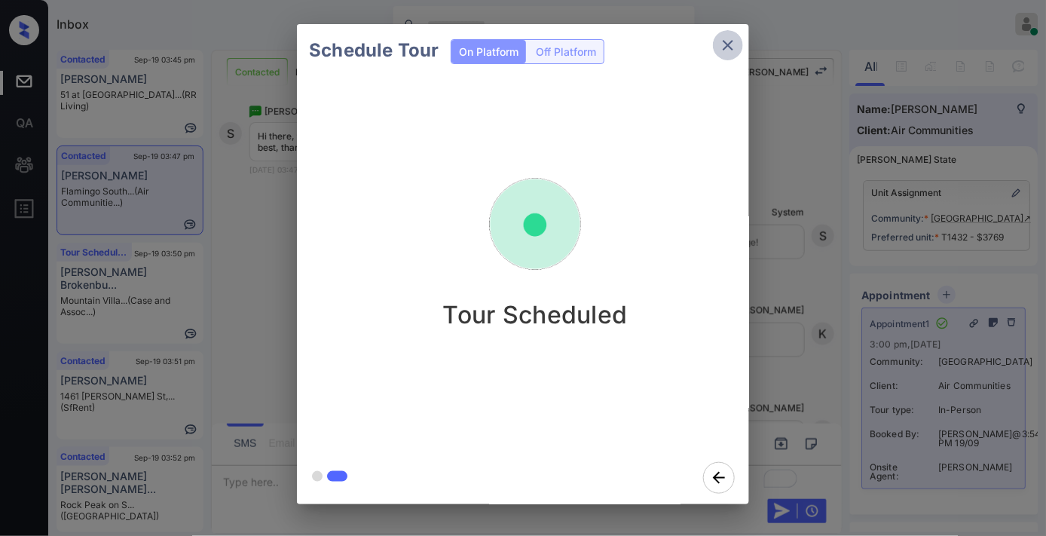
click at [729, 51] on icon "close" at bounding box center [728, 45] width 18 height 18
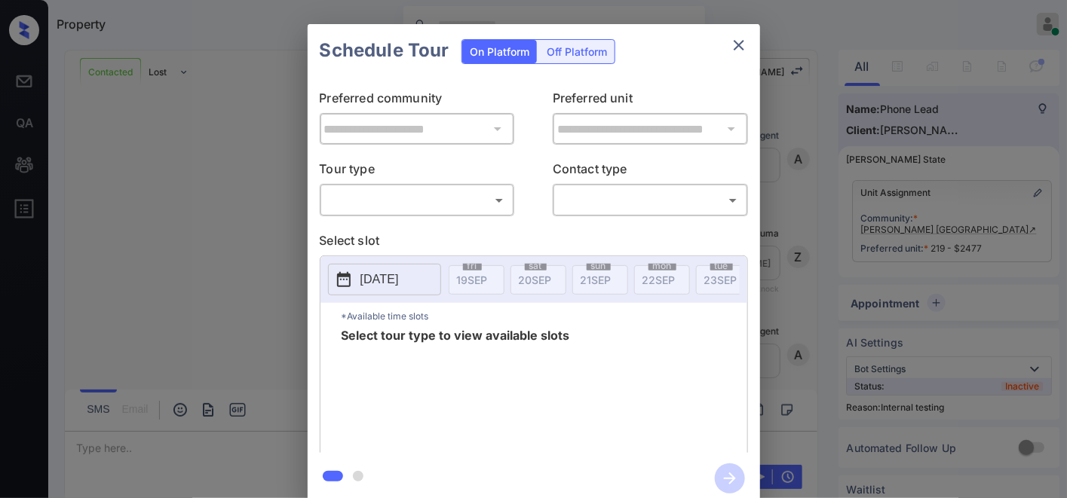
click at [411, 201] on body "Property Samantha Soliven Online Set yourself offline Set yourself on break Pro…" at bounding box center [533, 249] width 1067 height 498
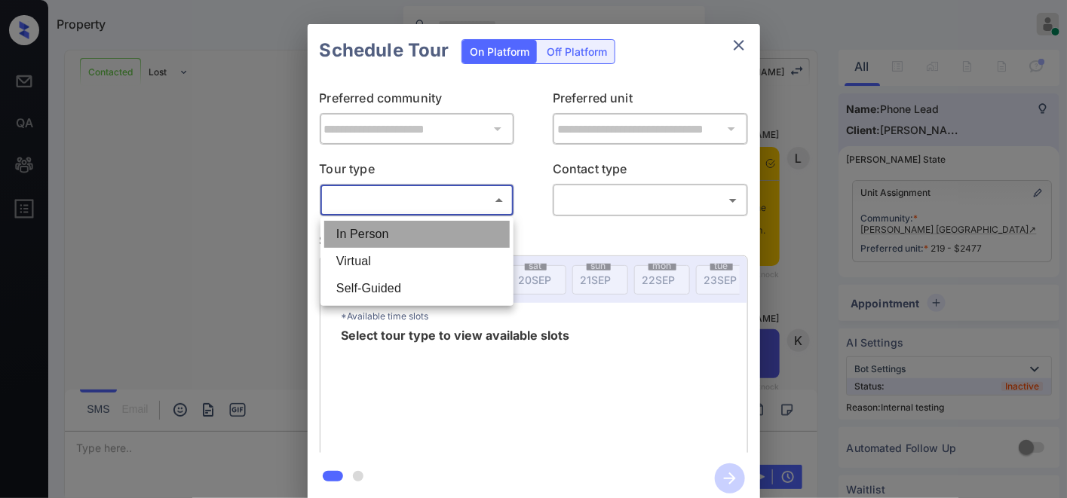
click at [405, 222] on li "In Person" at bounding box center [416, 234] width 185 height 27
type input "********"
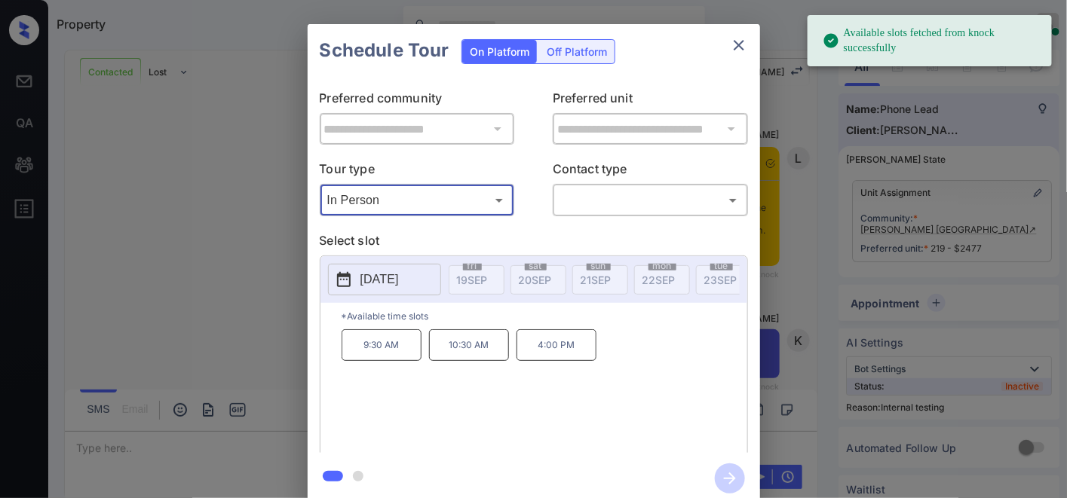
click at [381, 271] on p "2025-09-29" at bounding box center [379, 280] width 38 height 18
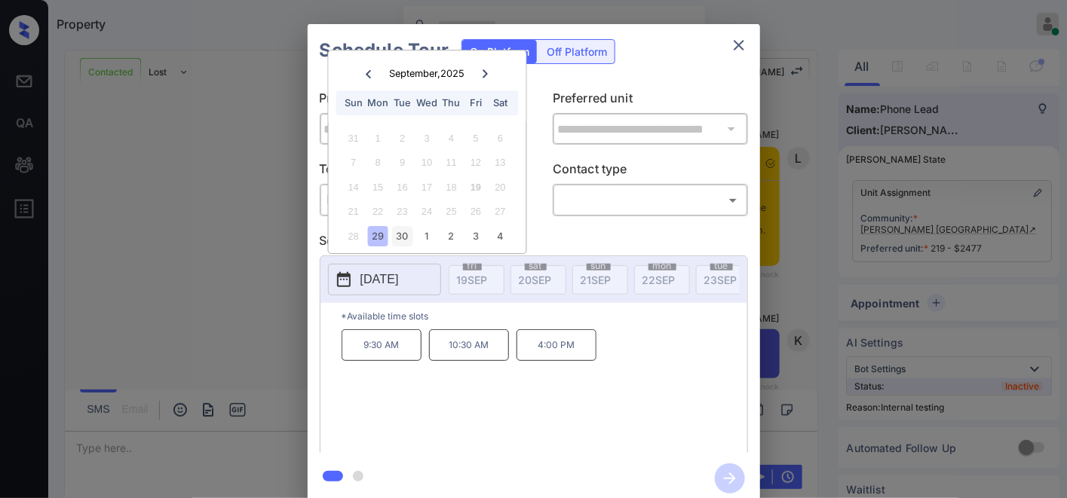
click at [407, 239] on div "30" at bounding box center [402, 236] width 20 height 20
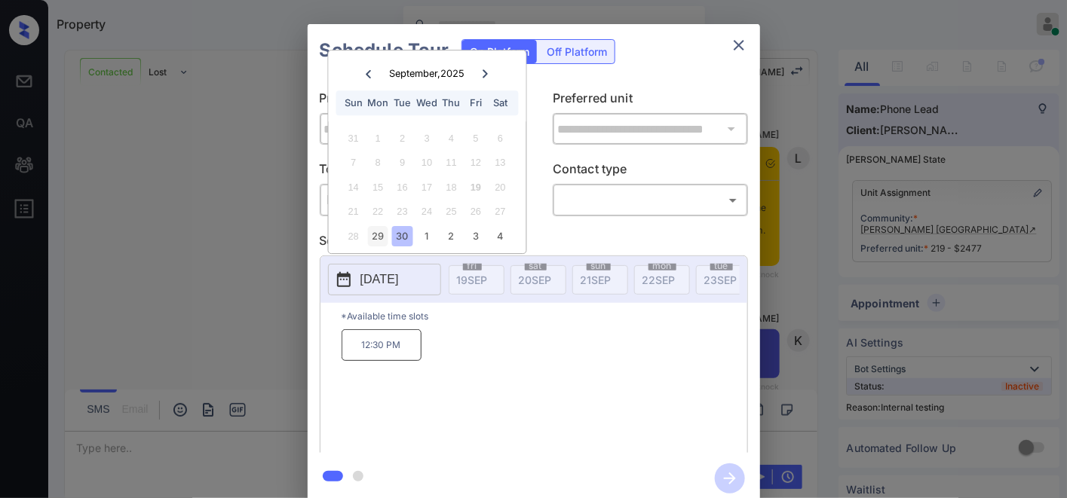
click at [380, 232] on div "29" at bounding box center [378, 236] width 20 height 20
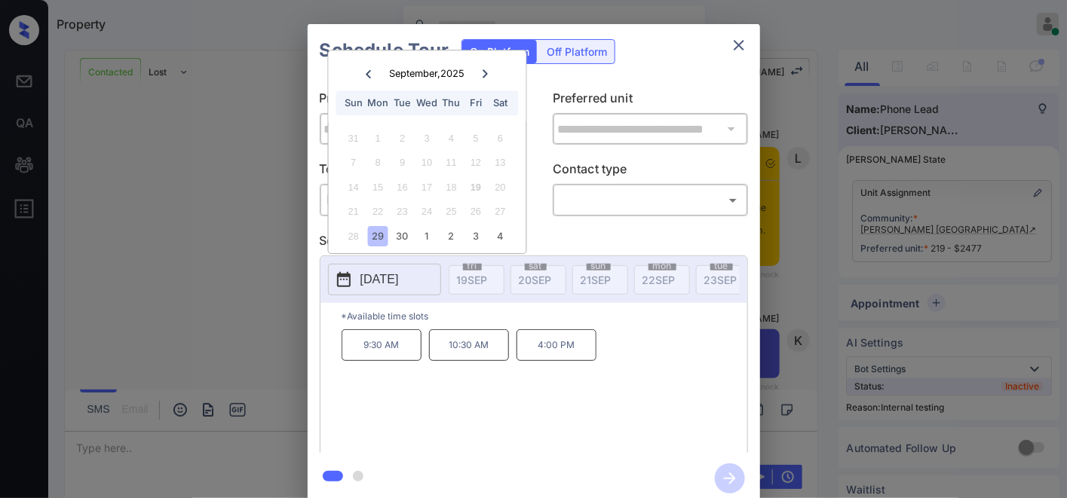
click at [743, 47] on icon "close" at bounding box center [739, 45] width 18 height 18
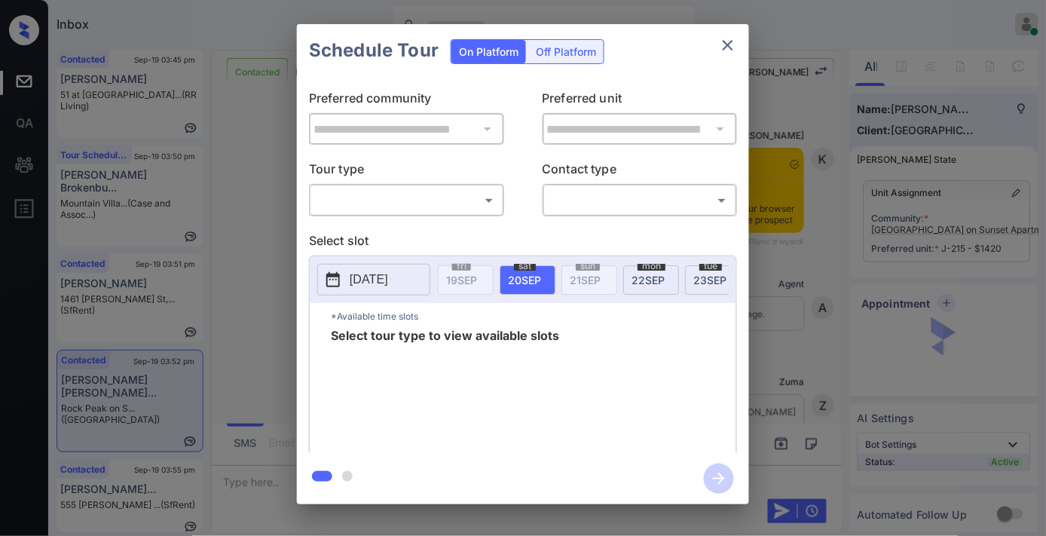
scroll to position [1527, 0]
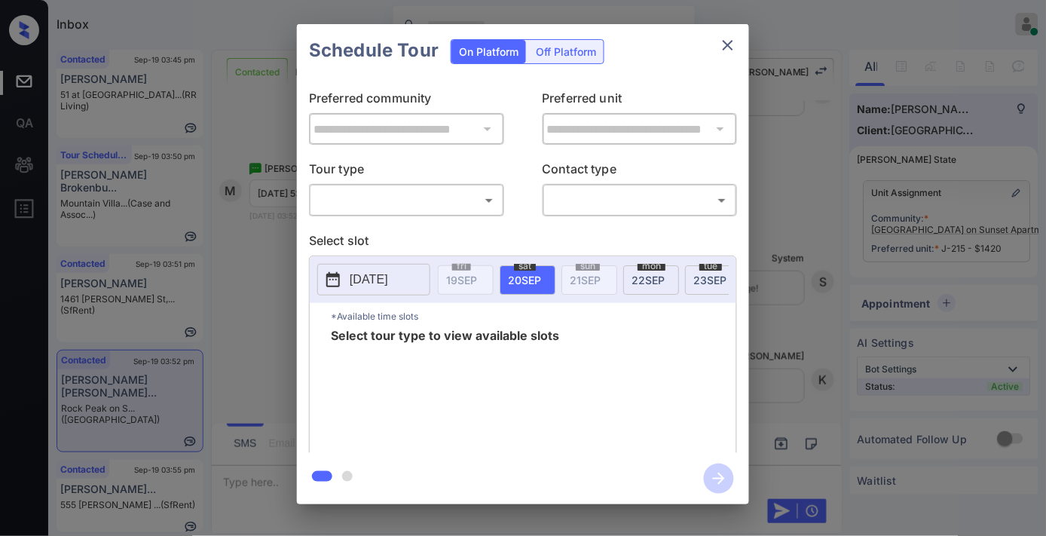
click at [464, 204] on body "Inbox [PERSON_NAME] Online Set yourself offline Set yourself on break Profile S…" at bounding box center [523, 268] width 1046 height 536
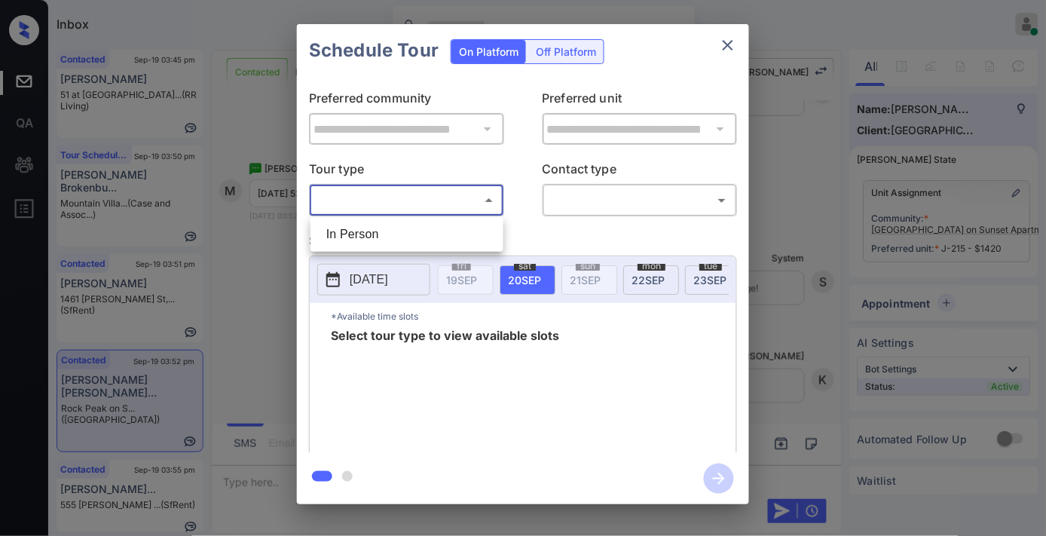
click at [448, 237] on li "In Person" at bounding box center [406, 234] width 185 height 27
type input "********"
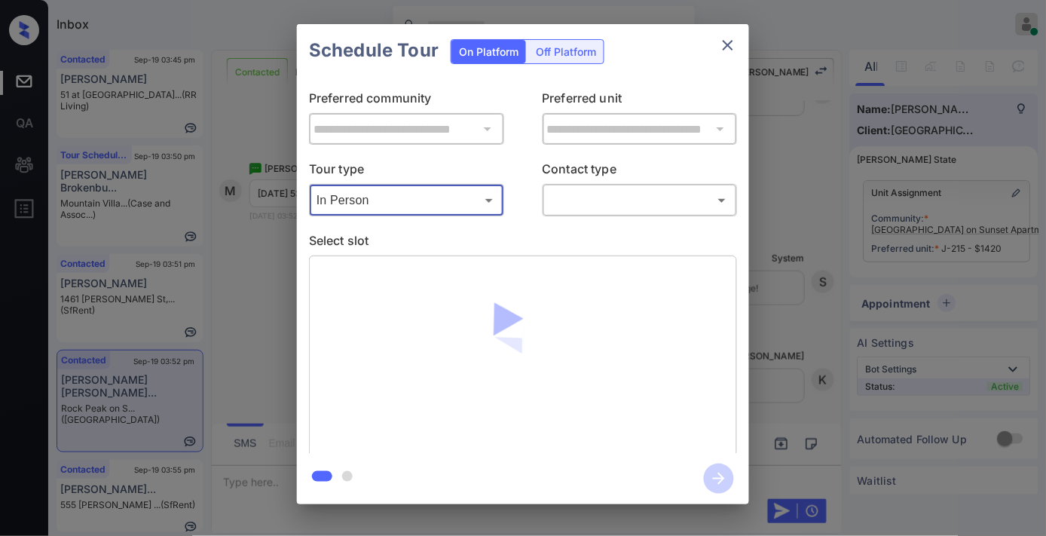
click at [623, 193] on body "Inbox [PERSON_NAME] Online Set yourself offline Set yourself on break Profile S…" at bounding box center [523, 268] width 1046 height 536
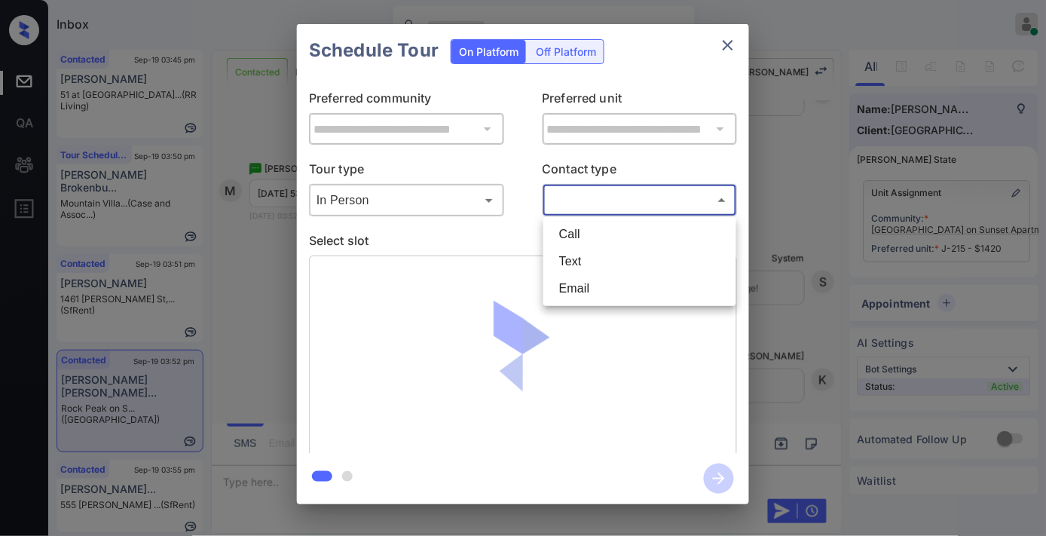
click at [614, 268] on li "Text" at bounding box center [639, 261] width 185 height 27
type input "****"
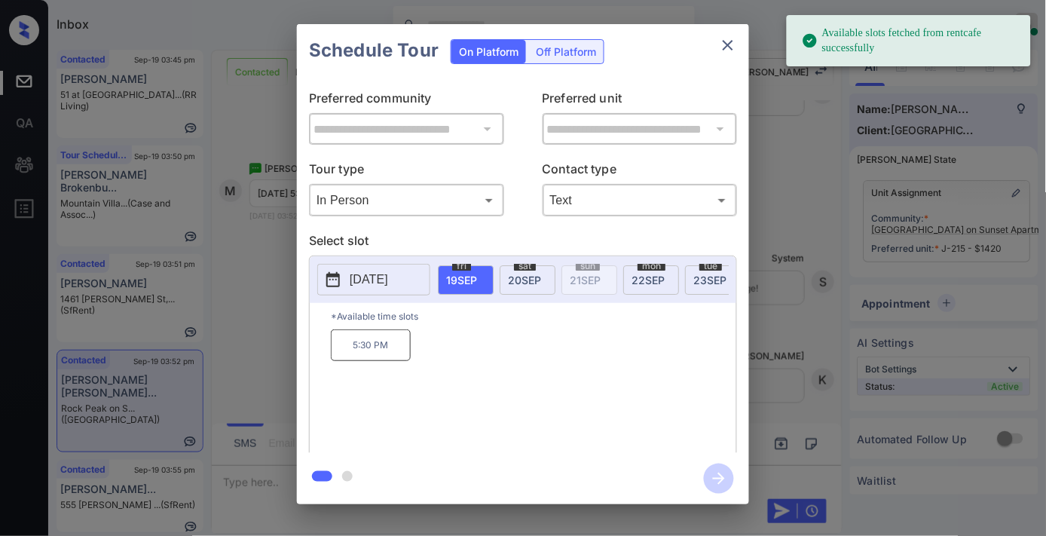
click at [375, 357] on p "5:30 PM" at bounding box center [371, 345] width 80 height 32
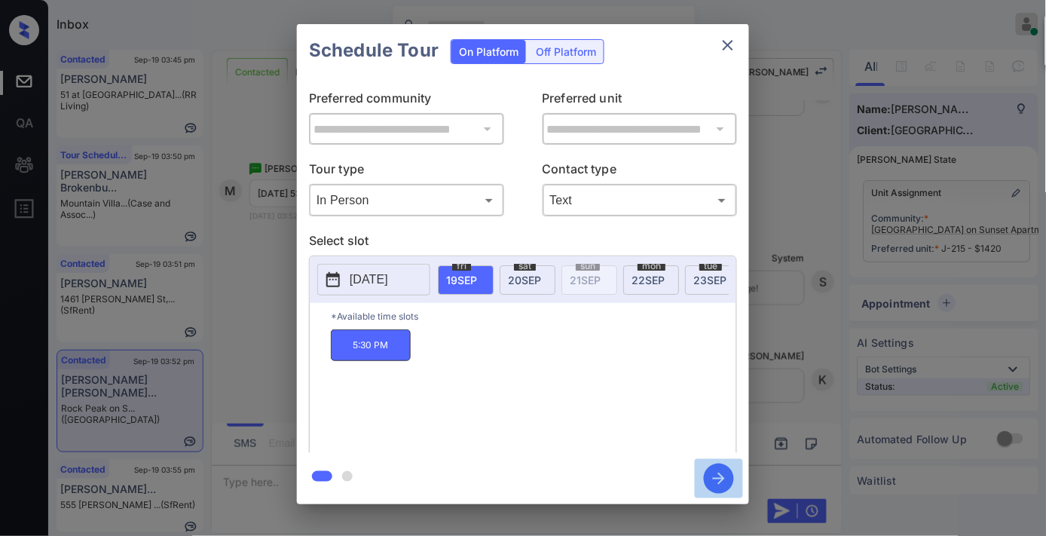
click at [726, 482] on icon "button" at bounding box center [719, 479] width 30 height 30
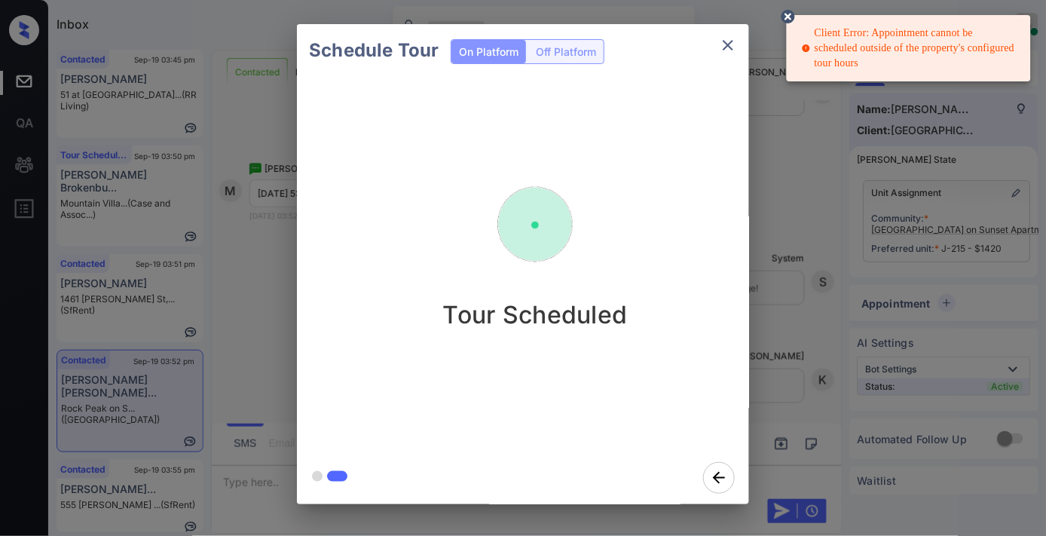
click at [719, 46] on icon "close" at bounding box center [728, 45] width 18 height 18
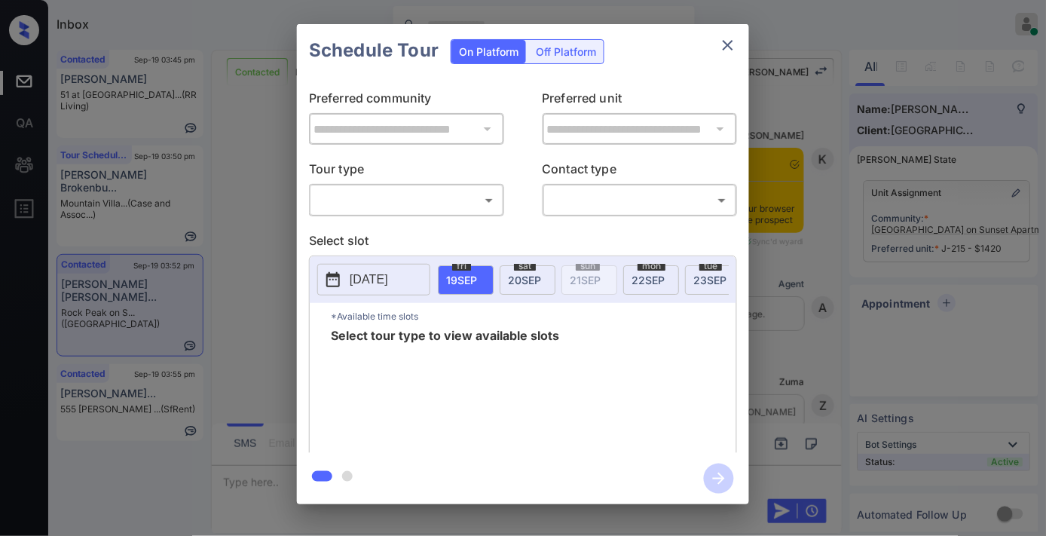
scroll to position [1527, 0]
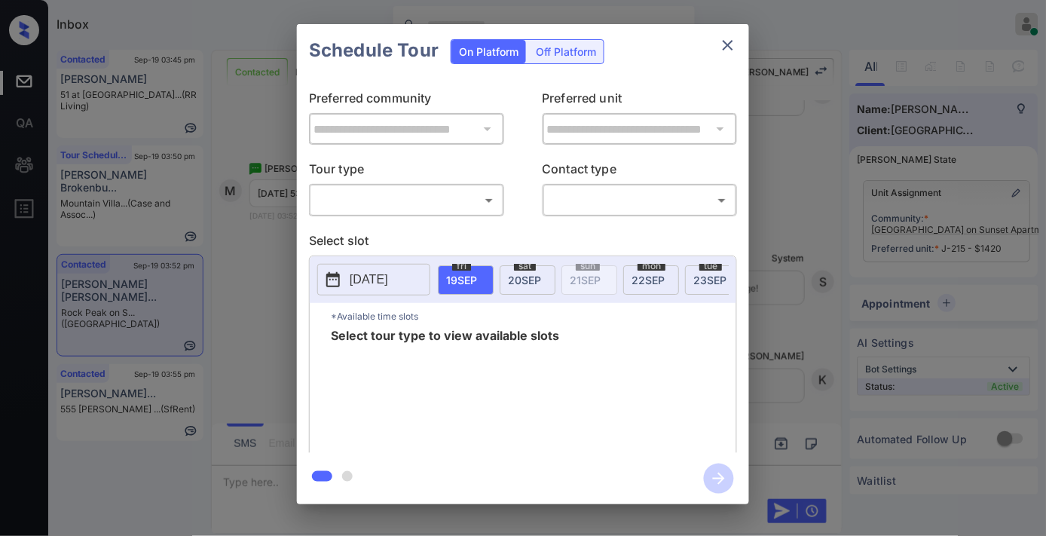
click at [447, 197] on body "Inbox [PERSON_NAME] Online Set yourself offline Set yourself on break Profile S…" at bounding box center [523, 268] width 1046 height 536
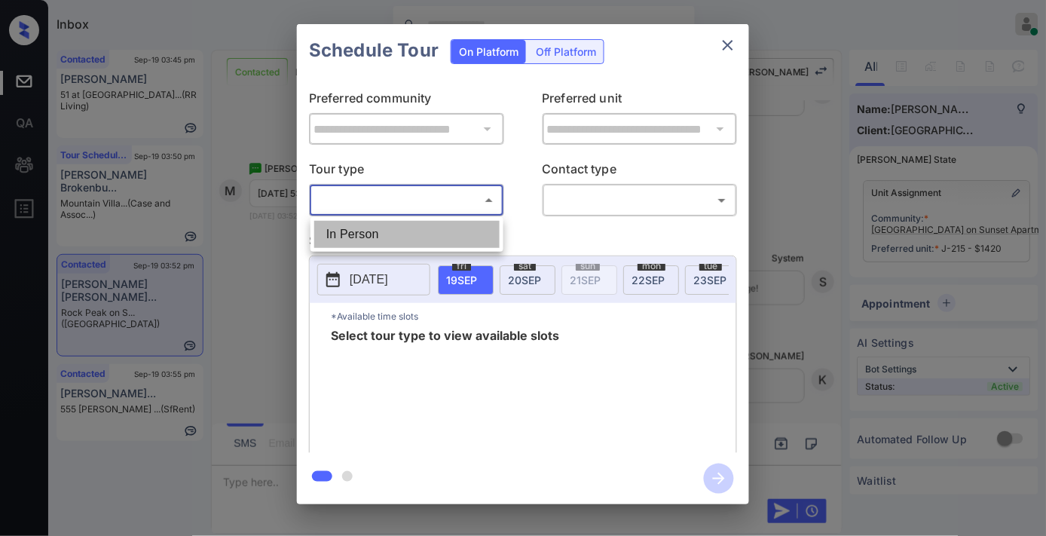
click at [424, 231] on li "In Person" at bounding box center [406, 234] width 185 height 27
type input "********"
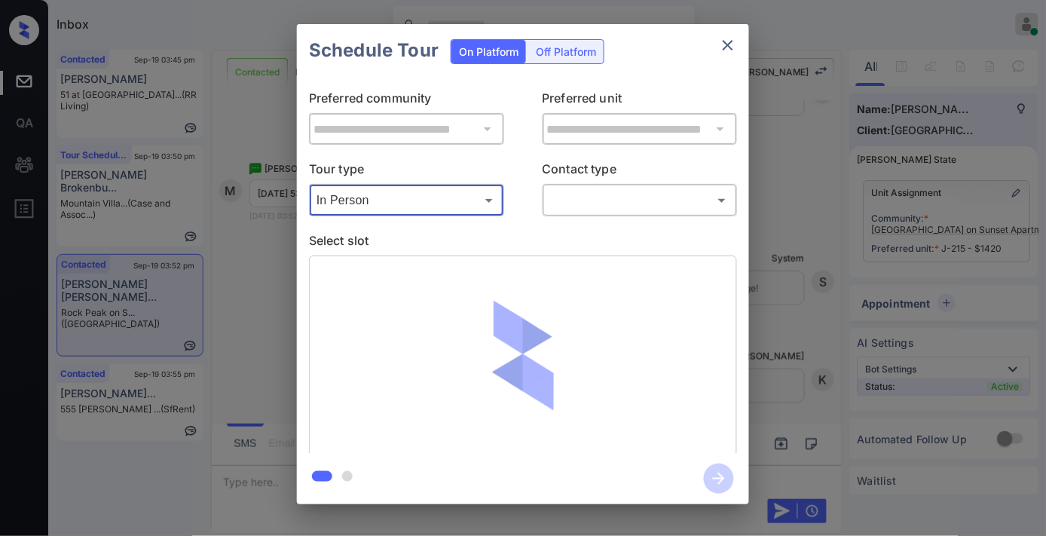
click at [614, 194] on body "Inbox [PERSON_NAME] Online Set yourself offline Set yourself on break Profile S…" at bounding box center [523, 268] width 1046 height 536
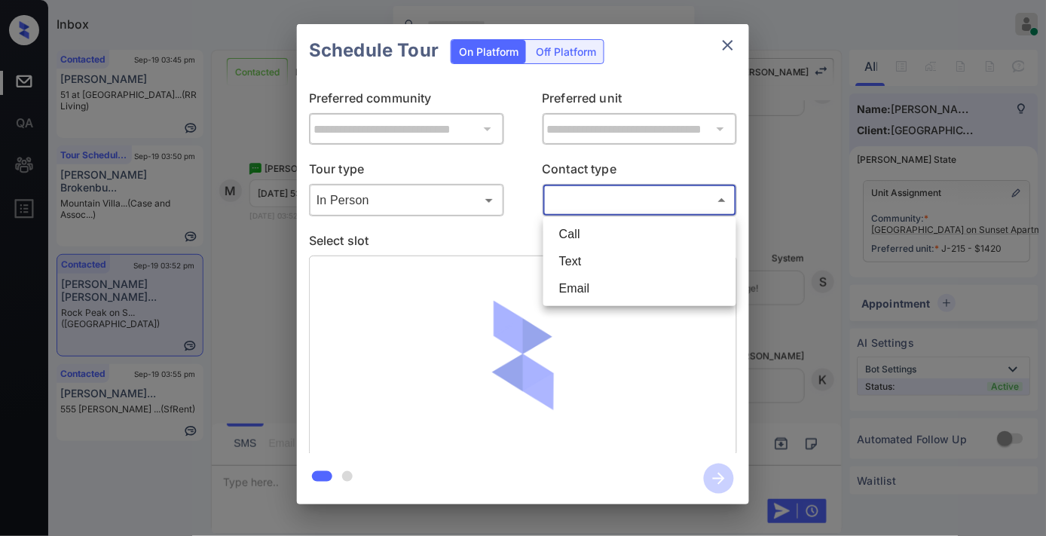
click at [596, 270] on li "Text" at bounding box center [639, 261] width 185 height 27
type input "****"
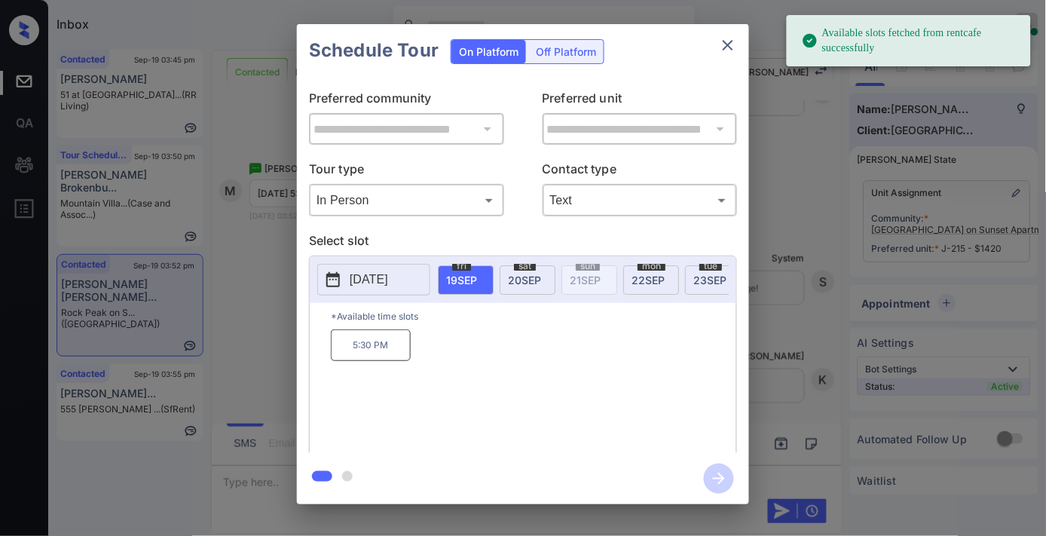
click at [387, 348] on p "5:30 PM" at bounding box center [371, 345] width 80 height 32
click at [727, 481] on icon "button" at bounding box center [719, 479] width 30 height 30
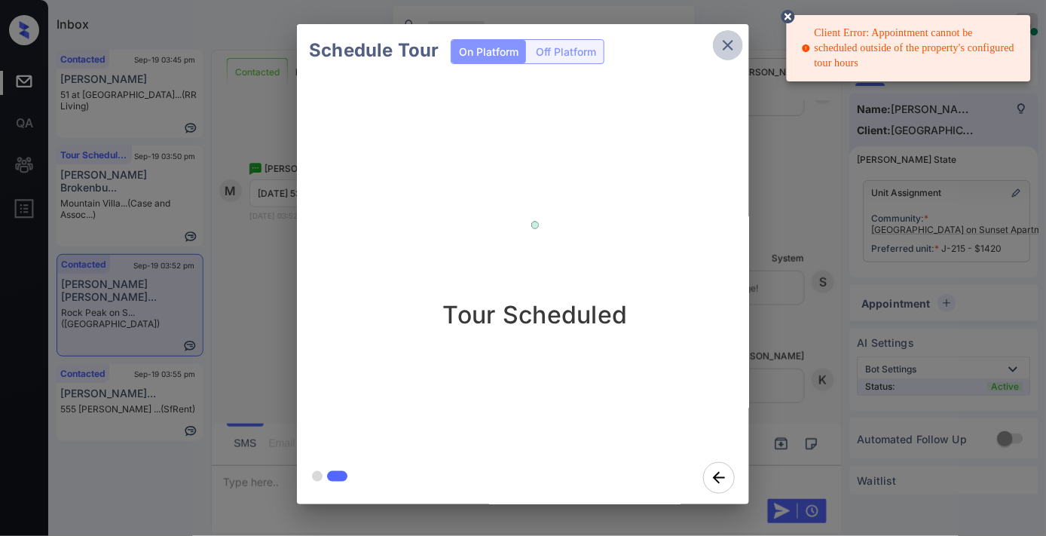
click at [725, 47] on icon "close" at bounding box center [728, 45] width 18 height 18
